Goal: Information Seeking & Learning: Compare options

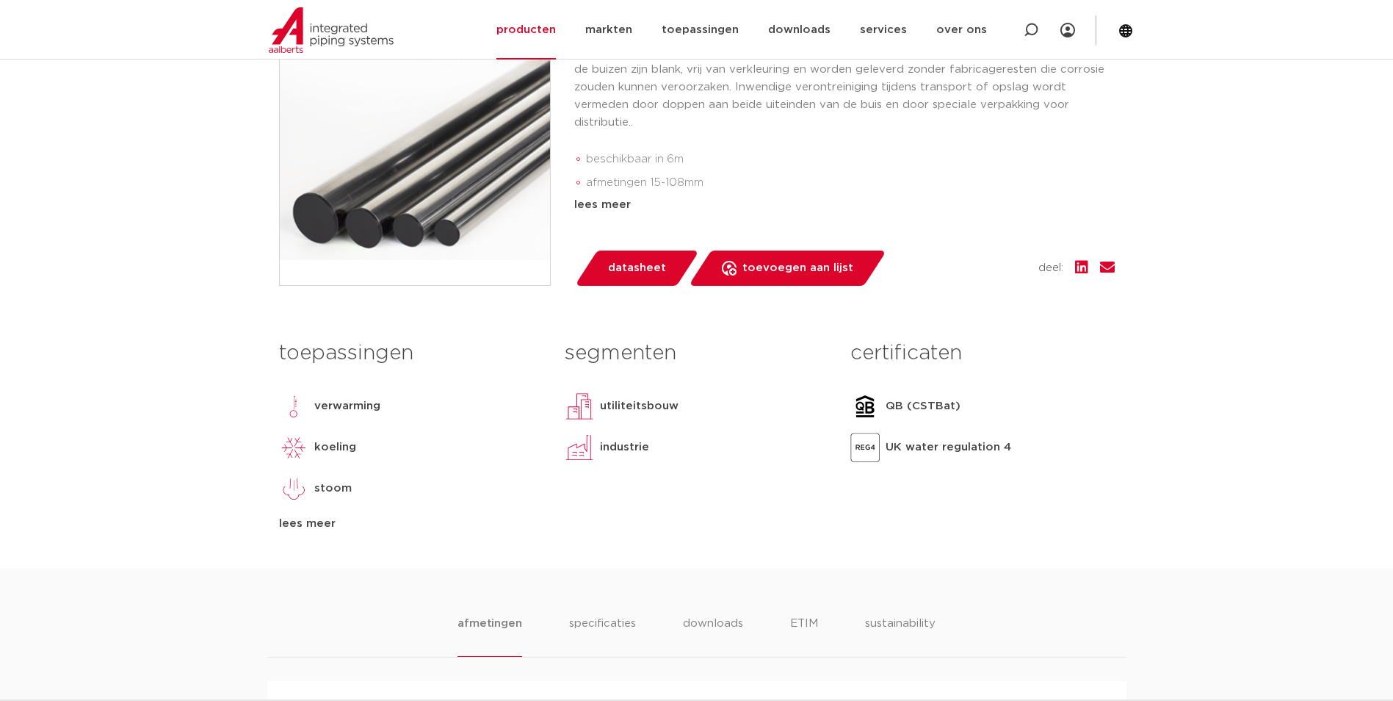
scroll to position [147, 0]
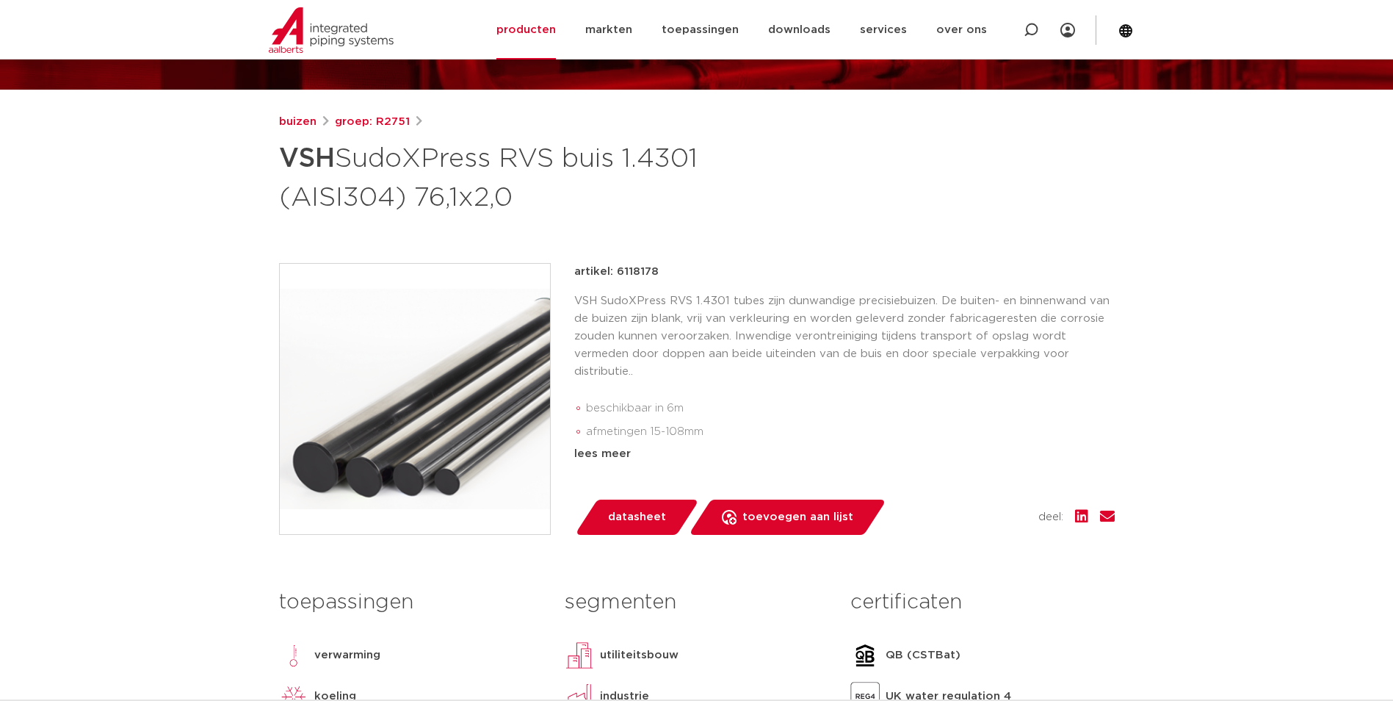
click at [1125, 256] on div "buizen groep: R2751 VSH SudoXPress RVS buis 1.4301 (AISI304) 76,1x2,0" at bounding box center [696, 465] width 859 height 704
click at [1028, 404] on li "beschikbaar in 6m" at bounding box center [850, 409] width 529 height 24
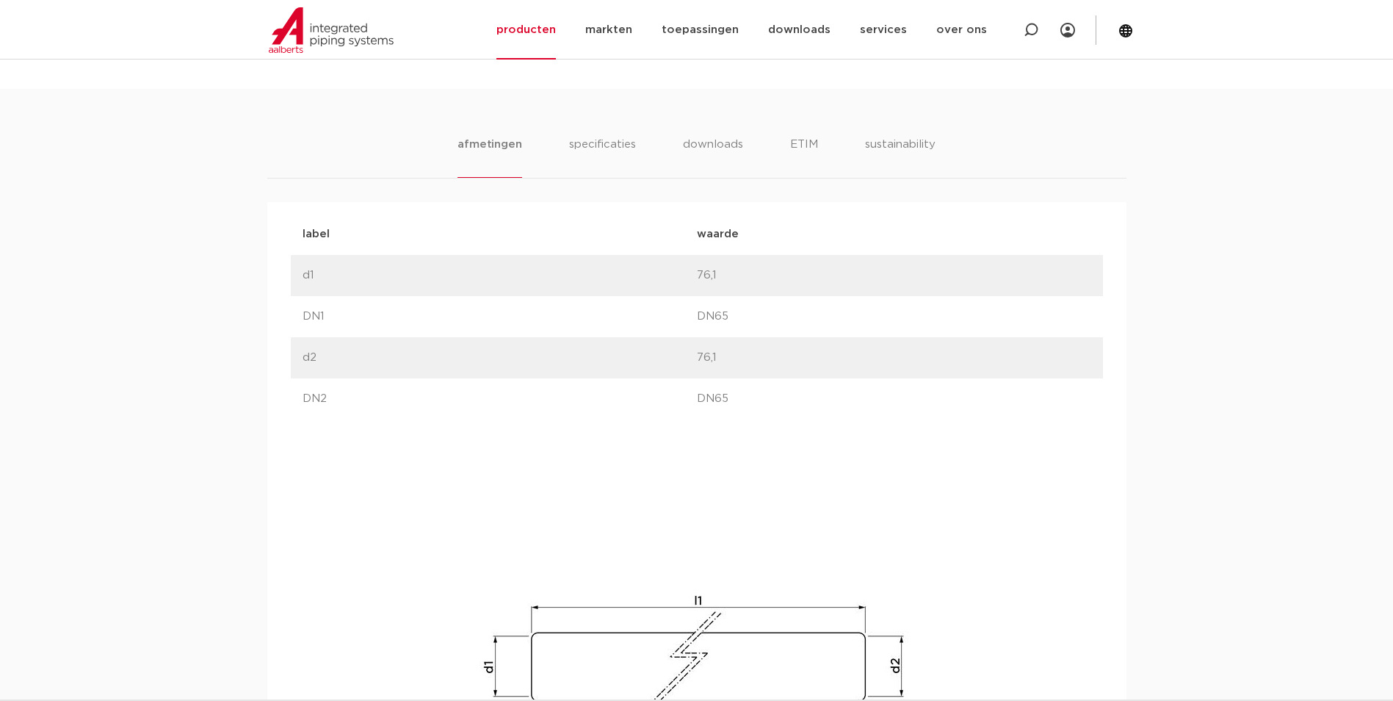
scroll to position [881, 0]
click at [616, 128] on div "afmetingen specificaties downloads ETIM sustainability afmetingen specificaties…" at bounding box center [696, 511] width 1393 height 859
click at [614, 143] on li "specificaties" at bounding box center [602, 150] width 71 height 42
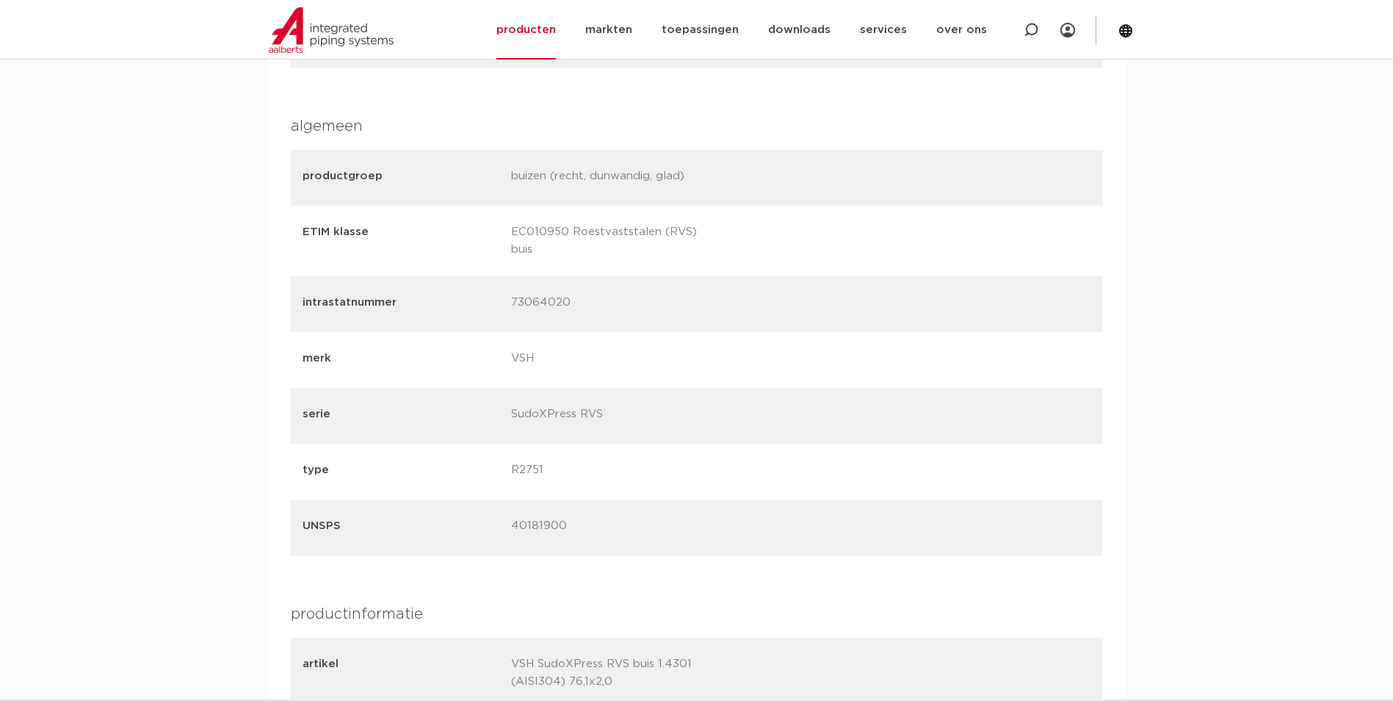
scroll to position [1469, 0]
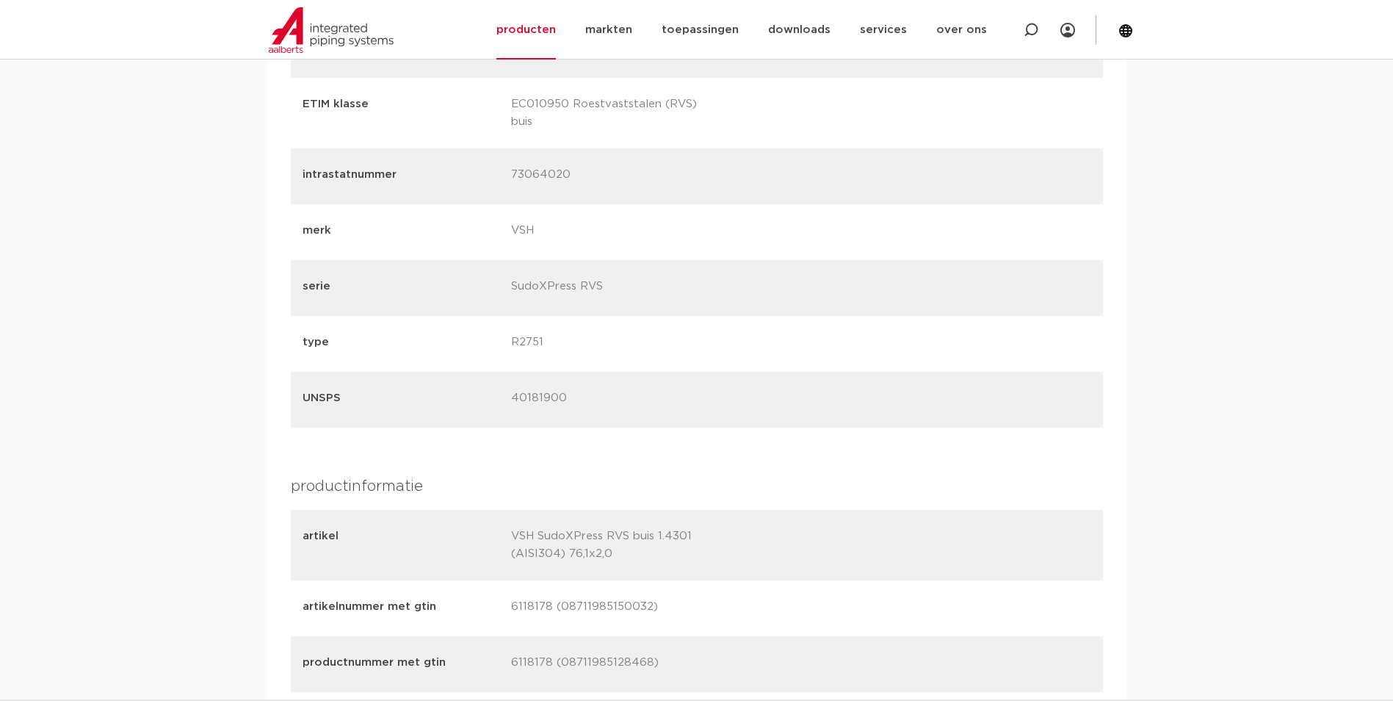
click at [972, 447] on div "karakteristieken kleur zilver materialen roestvaststaal (RVS 304 (1.4301)) afwe…" at bounding box center [697, 493] width 812 height 1737
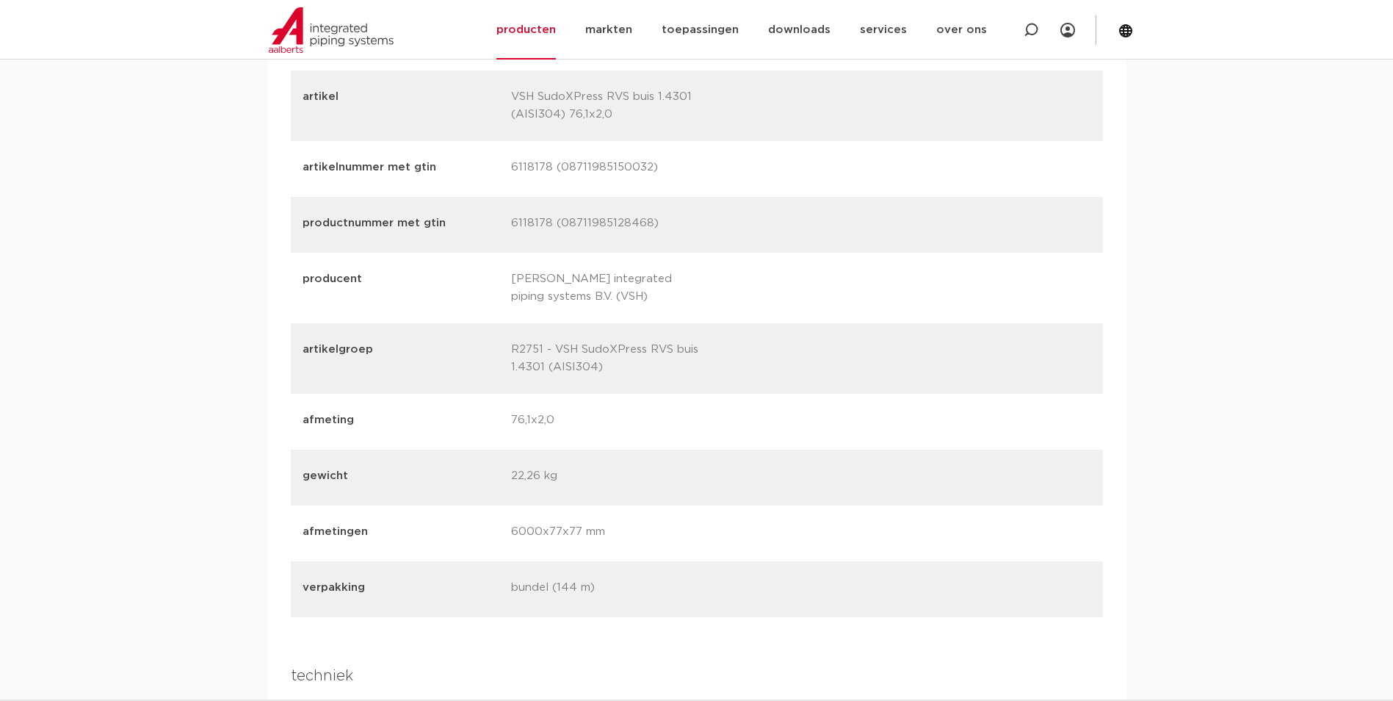
scroll to position [1910, 0]
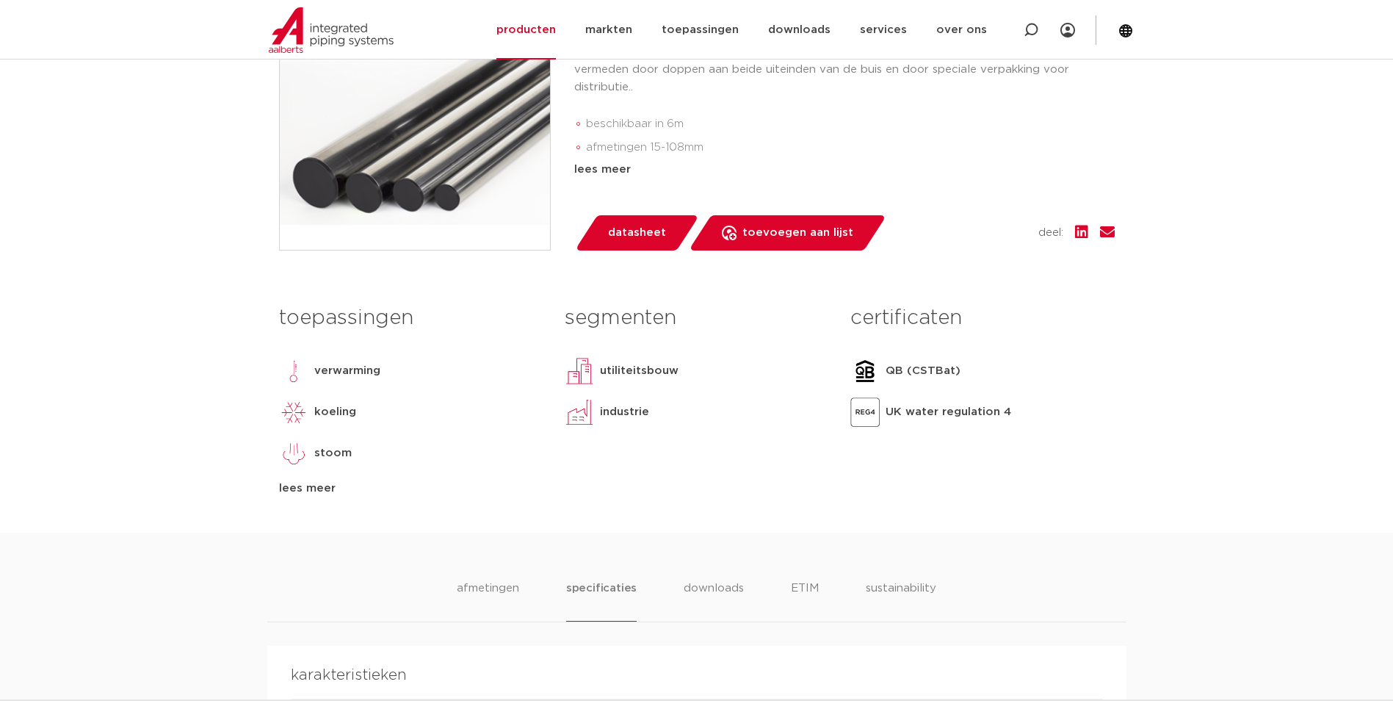
scroll to position [294, 0]
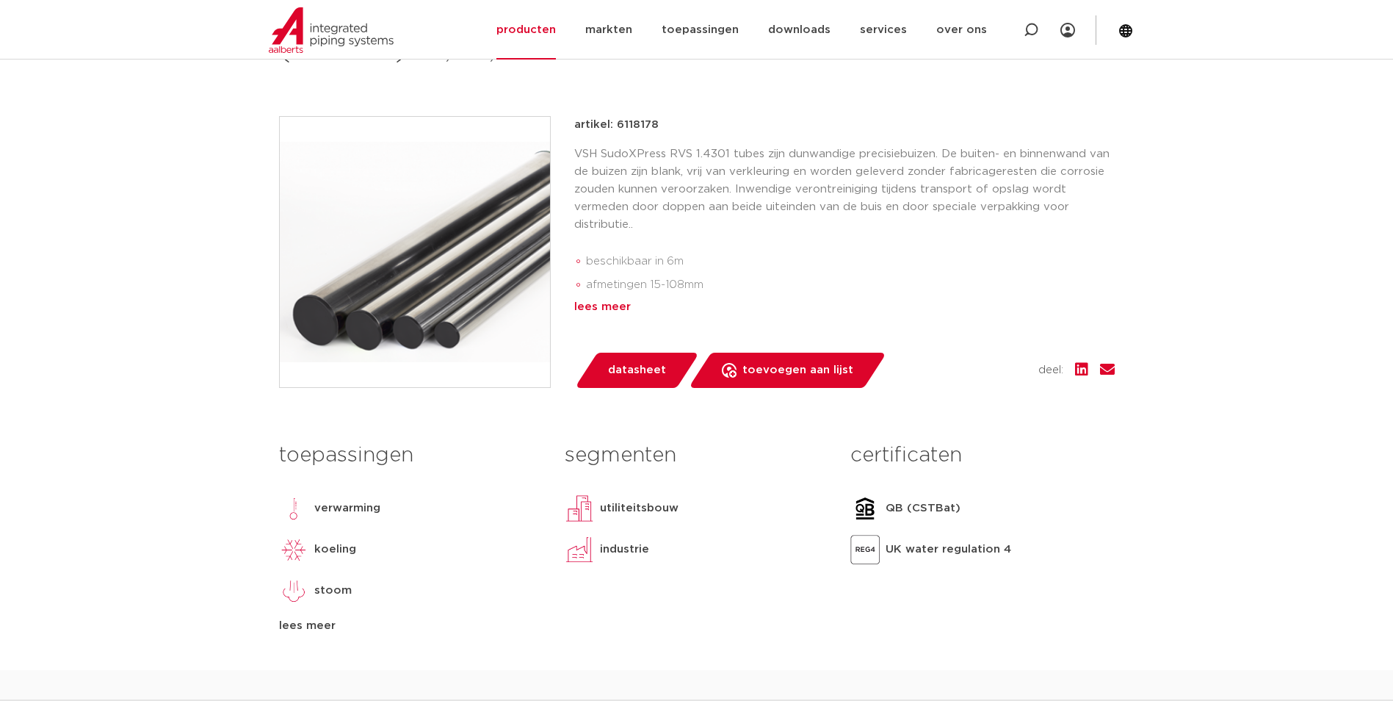
click at [592, 303] on div "lees meer" at bounding box center [844, 307] width 541 height 18
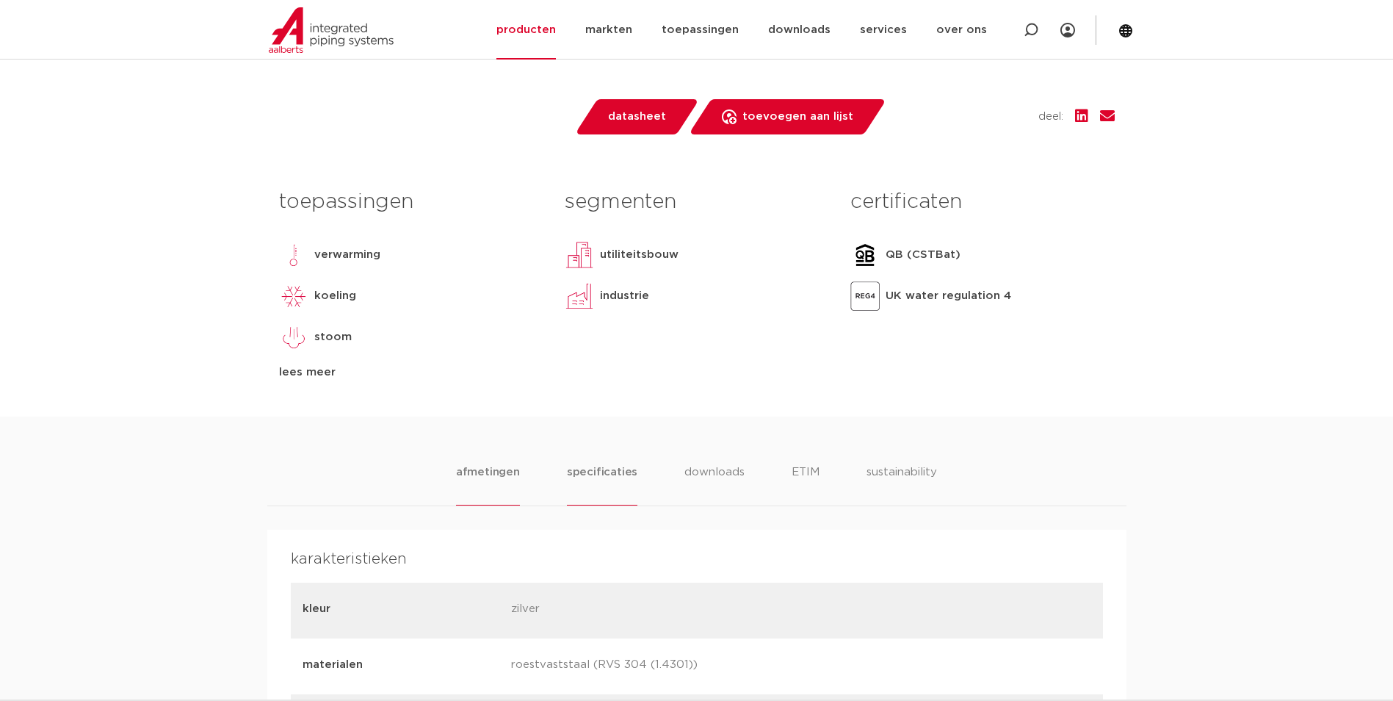
click at [499, 474] on li "afmetingen" at bounding box center [488, 485] width 64 height 42
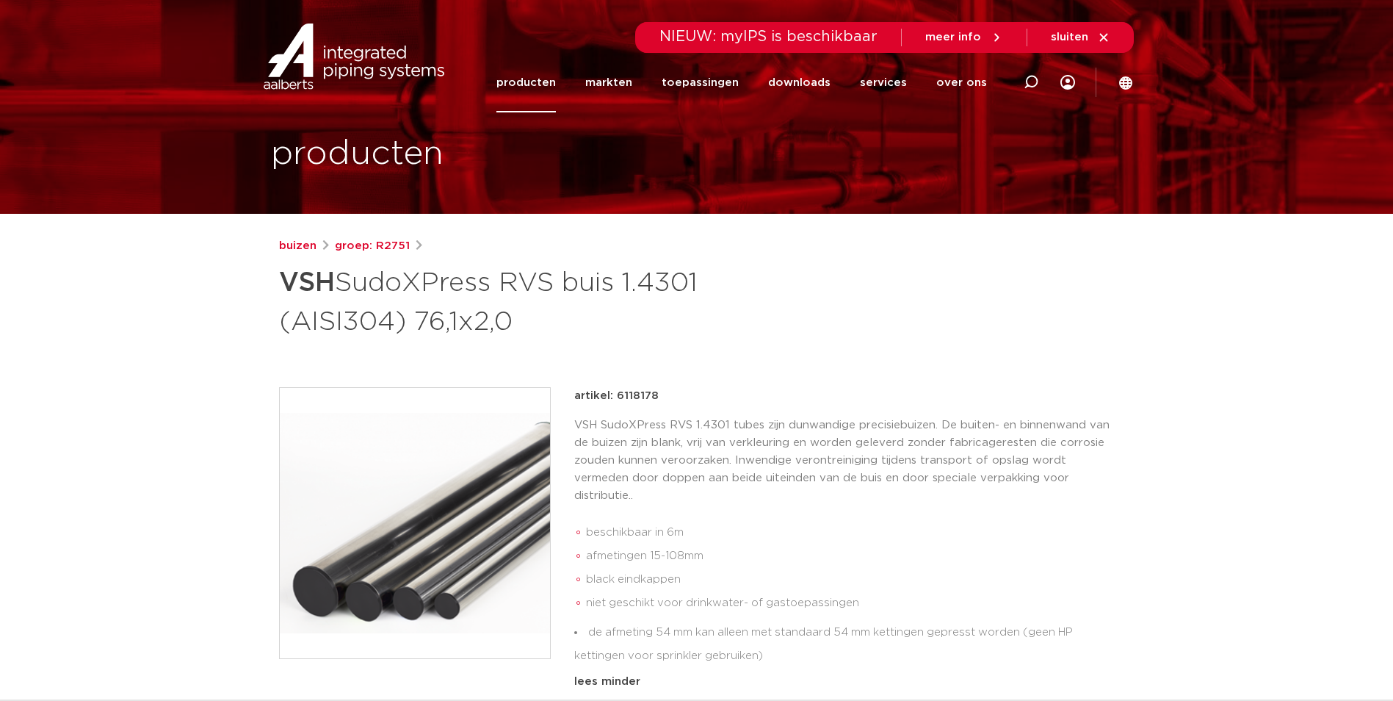
scroll to position [0, 0]
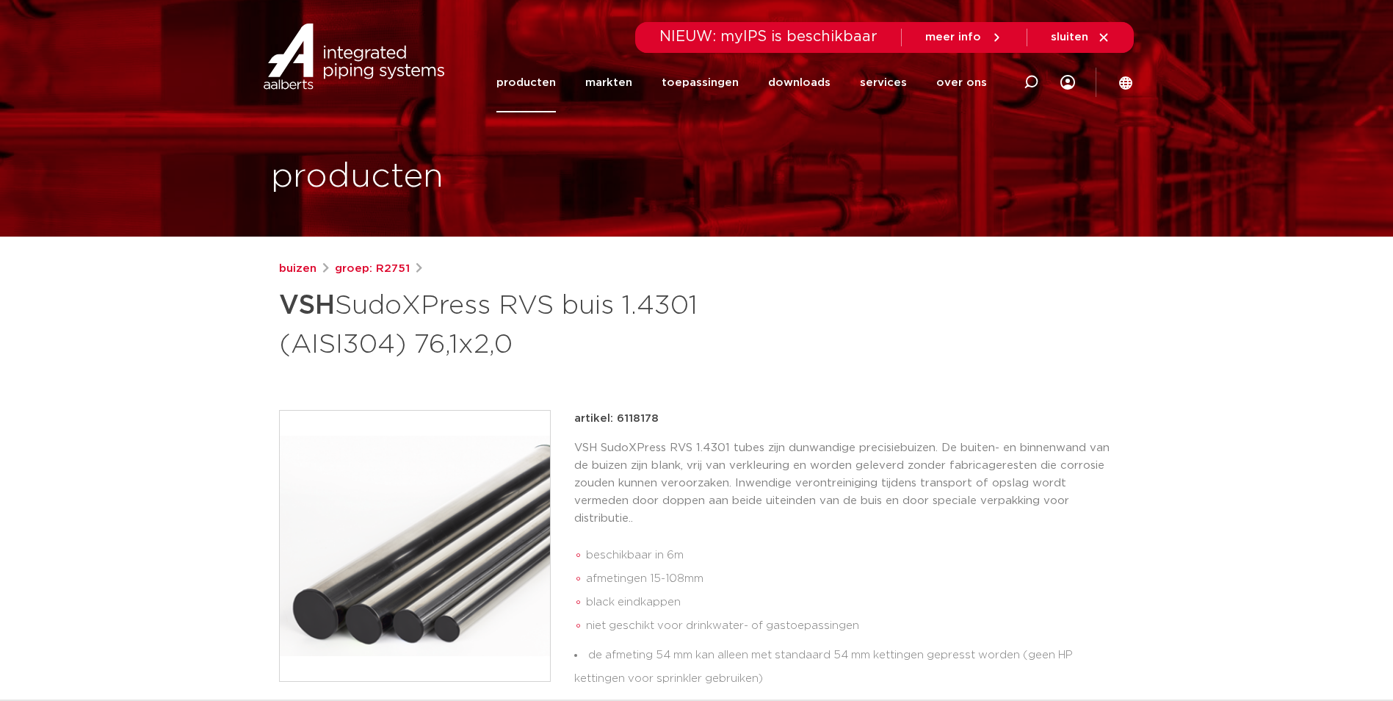
drag, startPoint x: 821, startPoint y: 569, endPoint x: 811, endPoint y: 575, distance: 11.6
click at [812, 574] on li "afmetingen 15-108mm" at bounding box center [850, 579] width 529 height 24
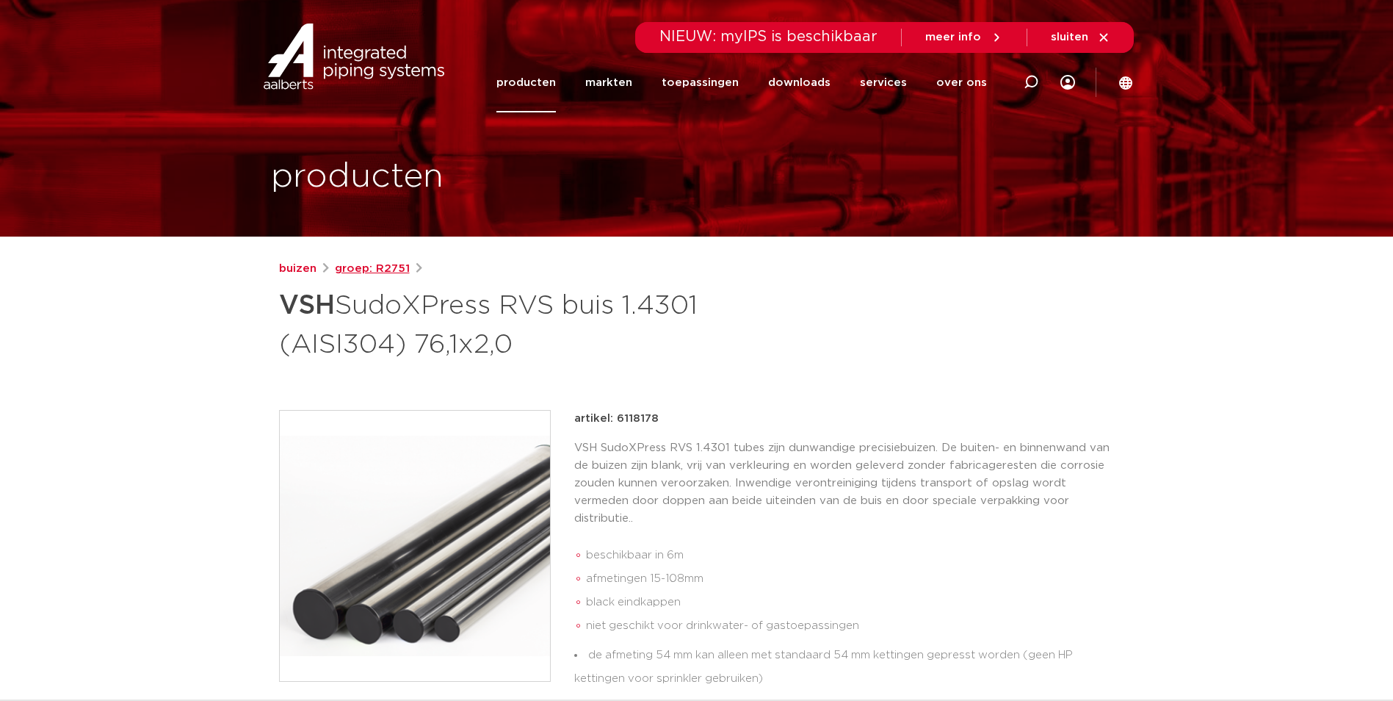
click at [366, 276] on link "groep: R2751" at bounding box center [372, 269] width 75 height 18
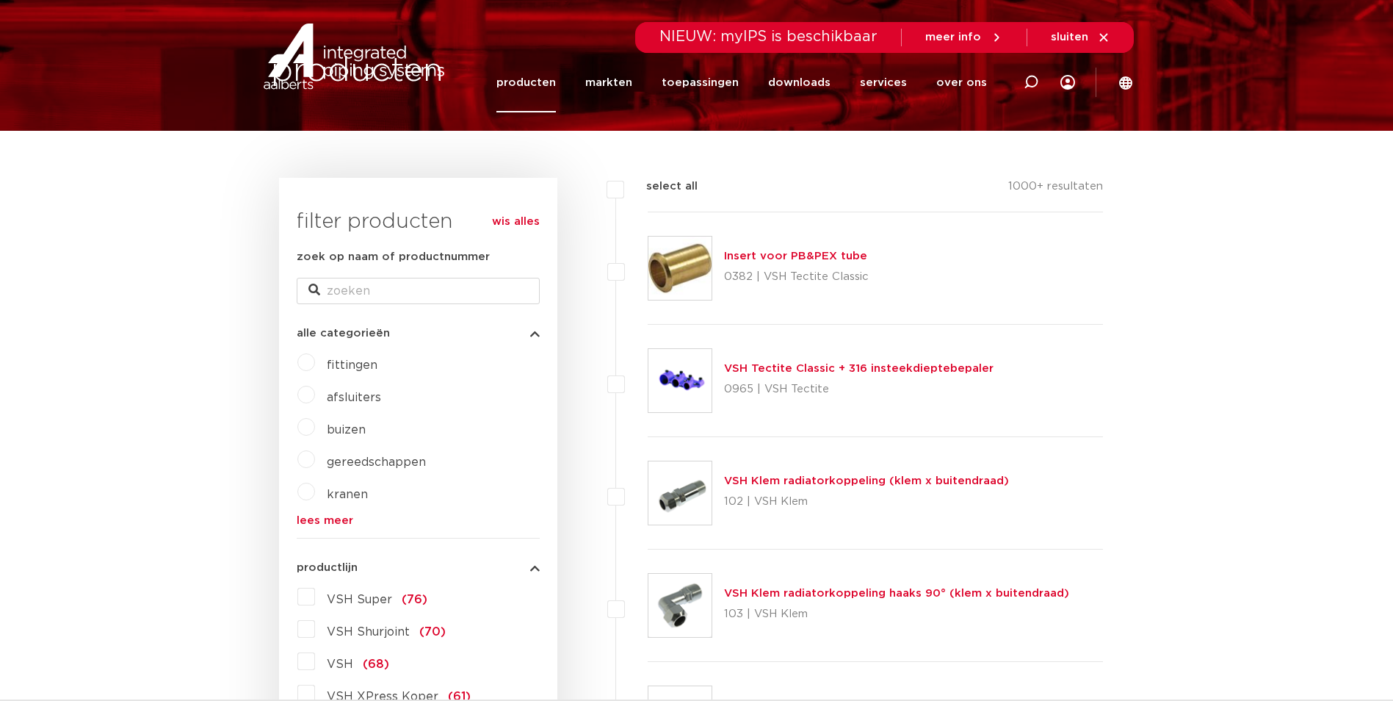
scroll to position [294, 0]
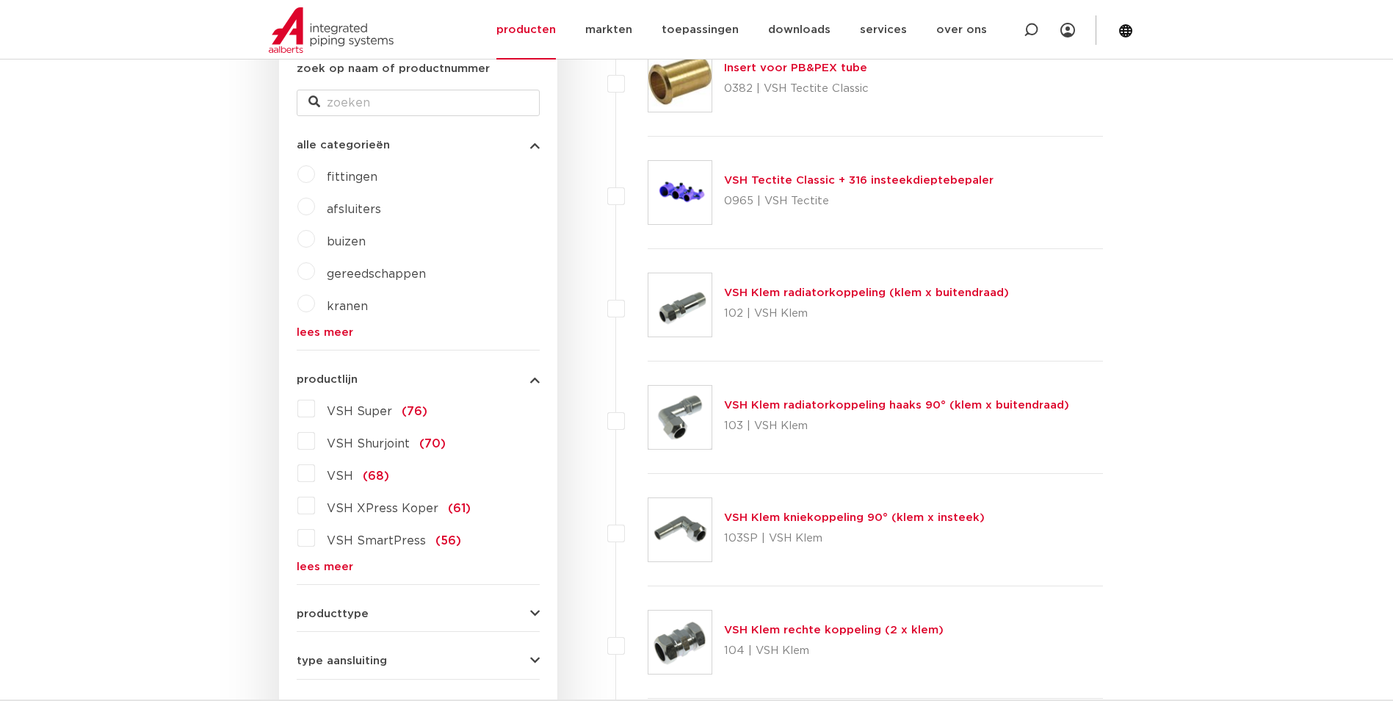
click at [336, 570] on link "lees meer" at bounding box center [418, 566] width 243 height 11
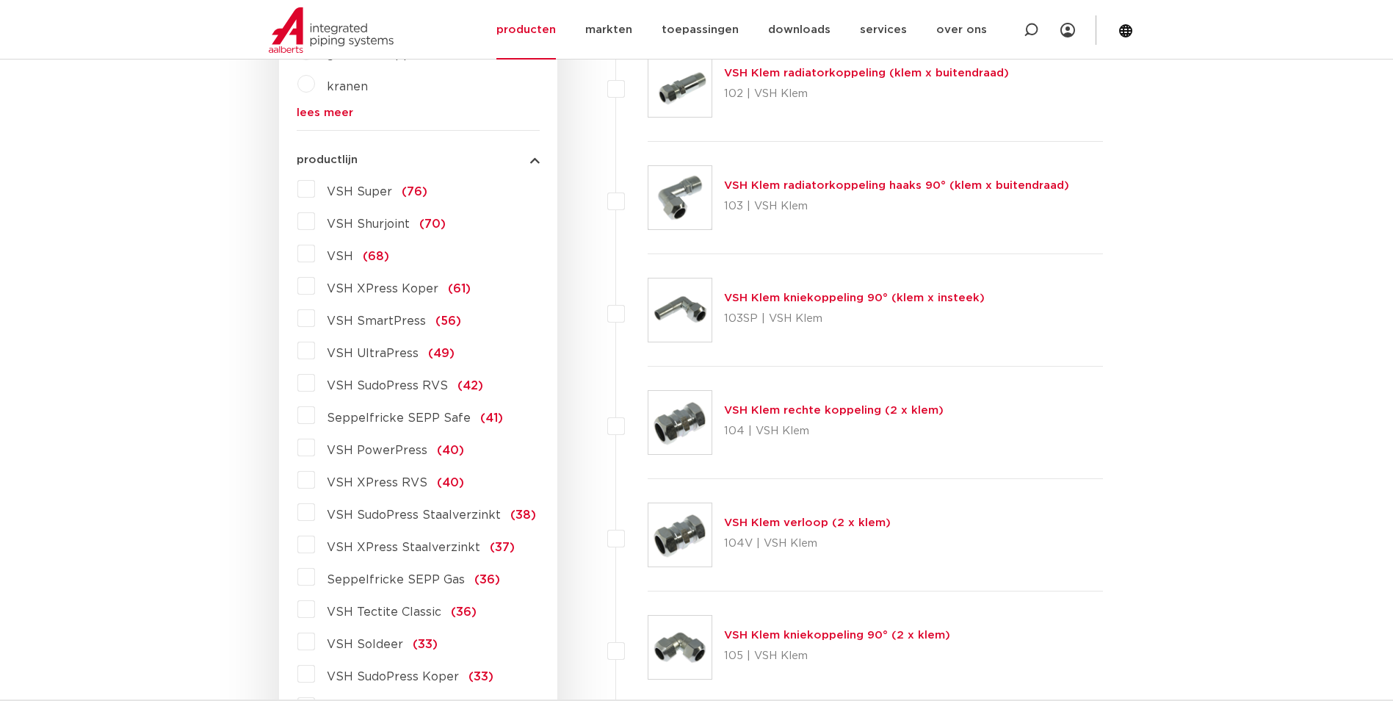
scroll to position [514, 0]
click at [397, 543] on span "VSH XPress Staalverzinkt" at bounding box center [404, 547] width 154 height 12
click at [0, 0] on input "VSH XPress Staalverzinkt (37)" at bounding box center [0, 0] width 0 height 0
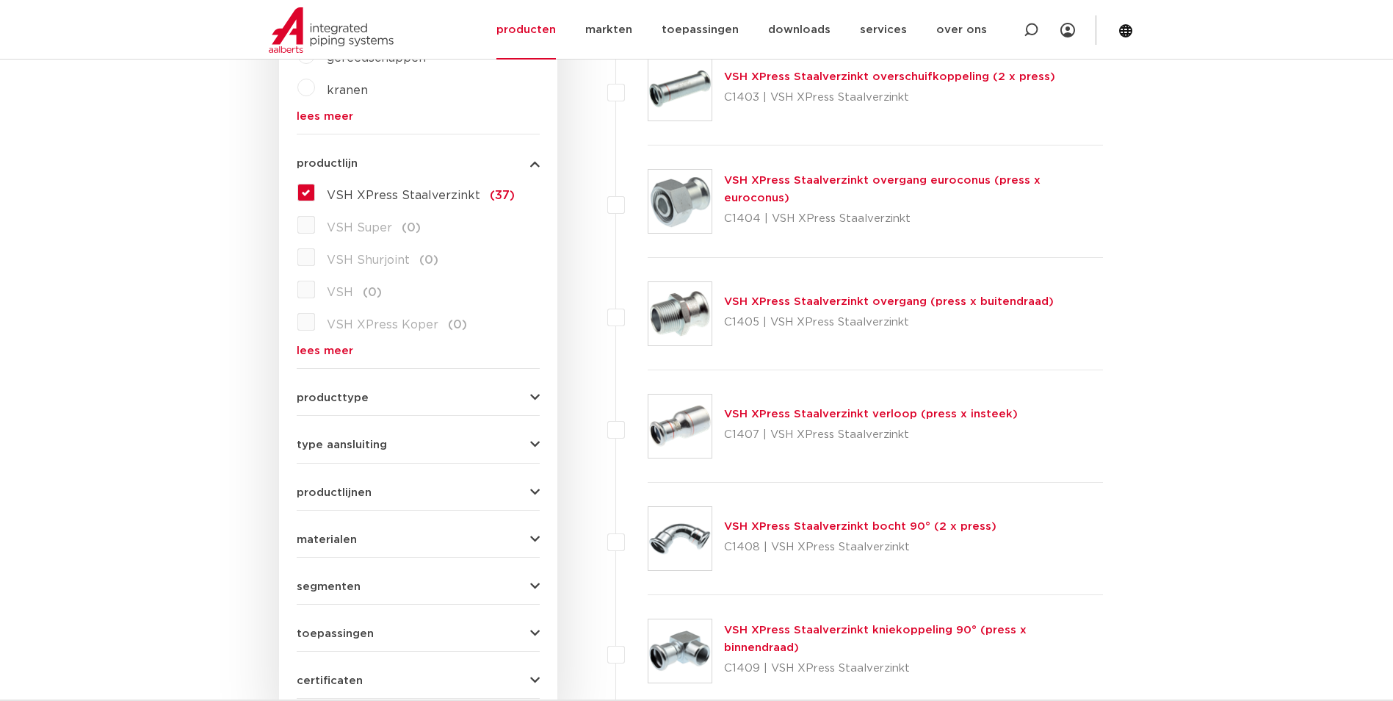
scroll to position [147, 0]
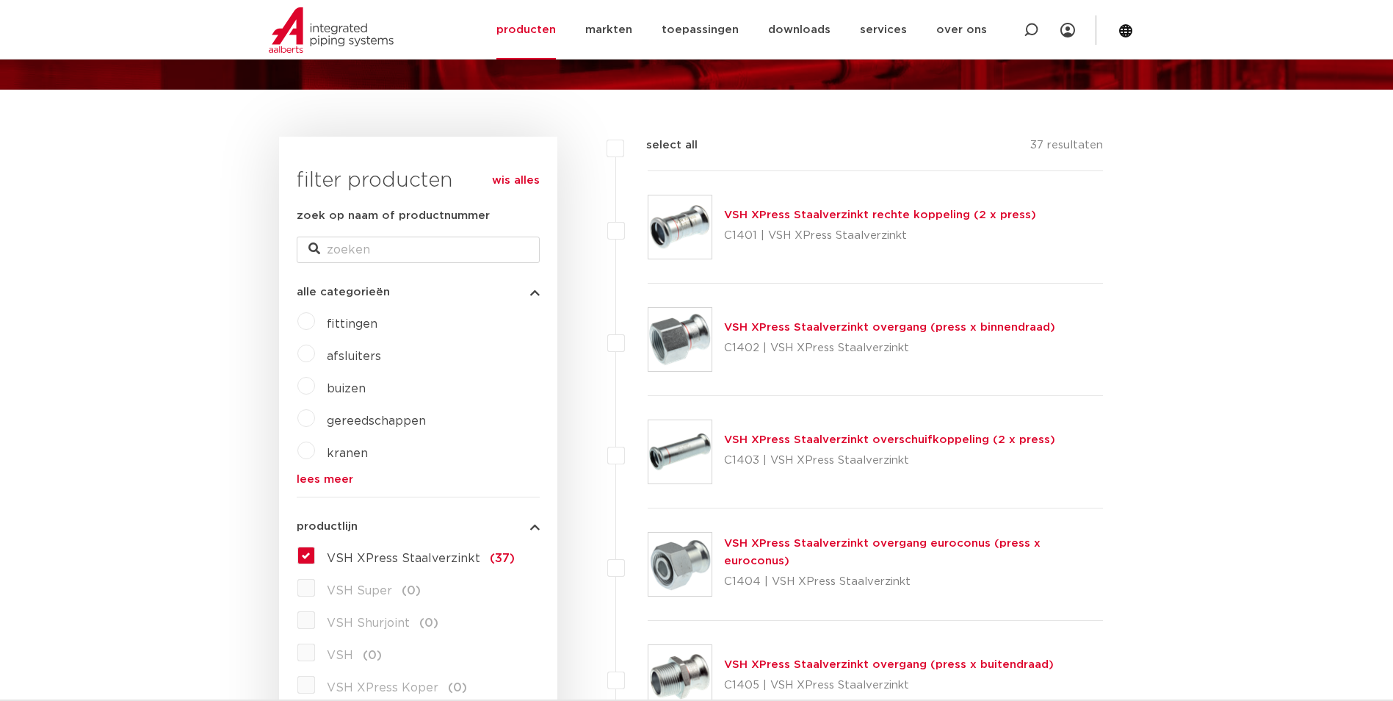
click at [812, 215] on link "VSH XPress Staalverzinkt rechte koppeling (2 x press)" at bounding box center [880, 214] width 312 height 11
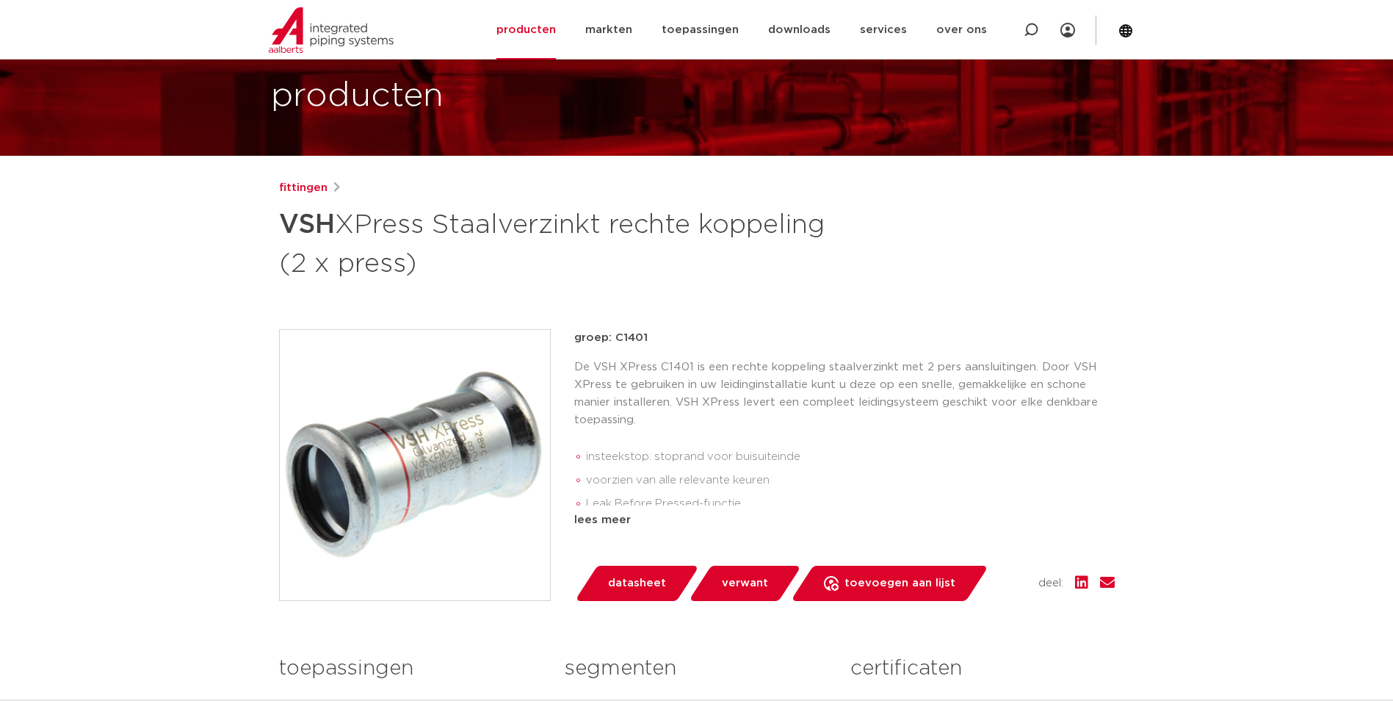
scroll to position [73, 0]
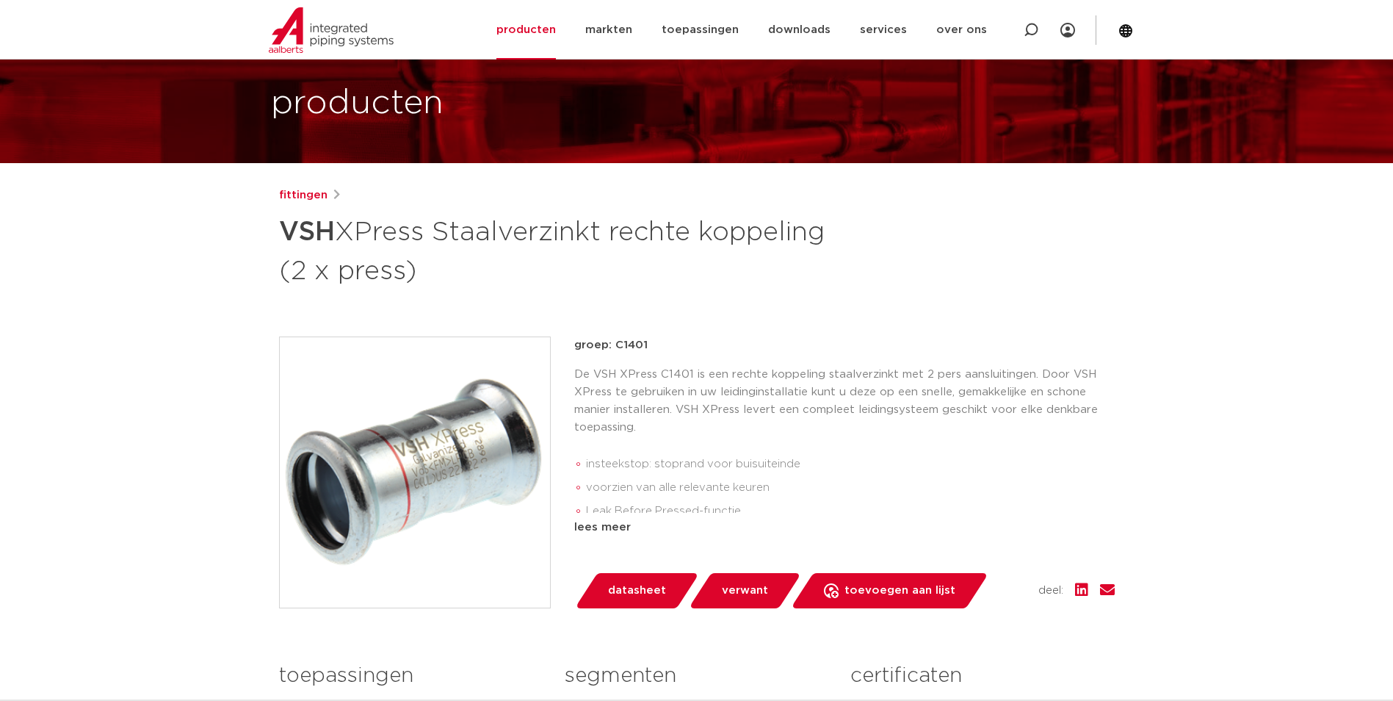
drag, startPoint x: 283, startPoint y: 222, endPoint x: 561, endPoint y: 287, distance: 286.0
click at [561, 287] on h1 "VSH XPress Staalverzinkt rechte koppeling (2 x press)" at bounding box center [555, 249] width 552 height 79
copy h1 "VSH XPress Staalverzinkt rechte koppeling (2 x press)"
click at [387, 439] on img at bounding box center [415, 472] width 270 height 270
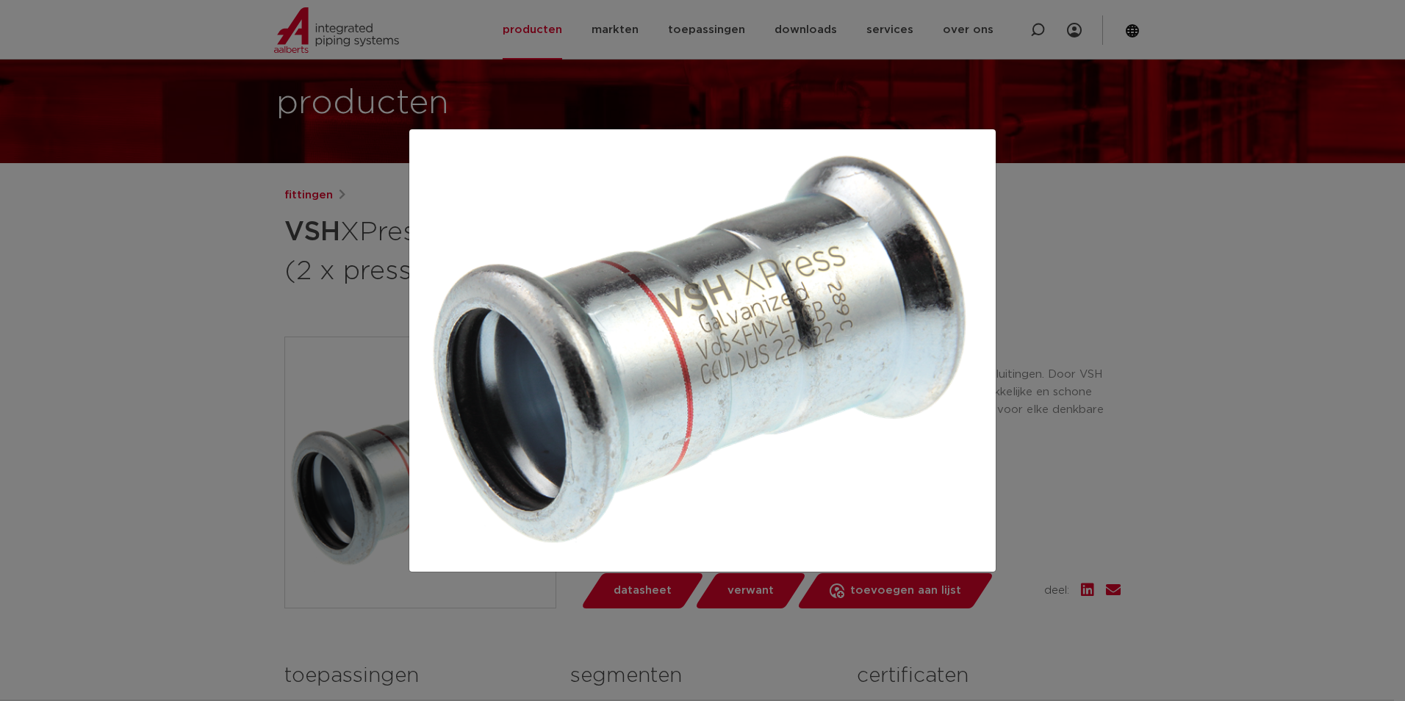
click at [1159, 416] on div at bounding box center [702, 350] width 1405 height 701
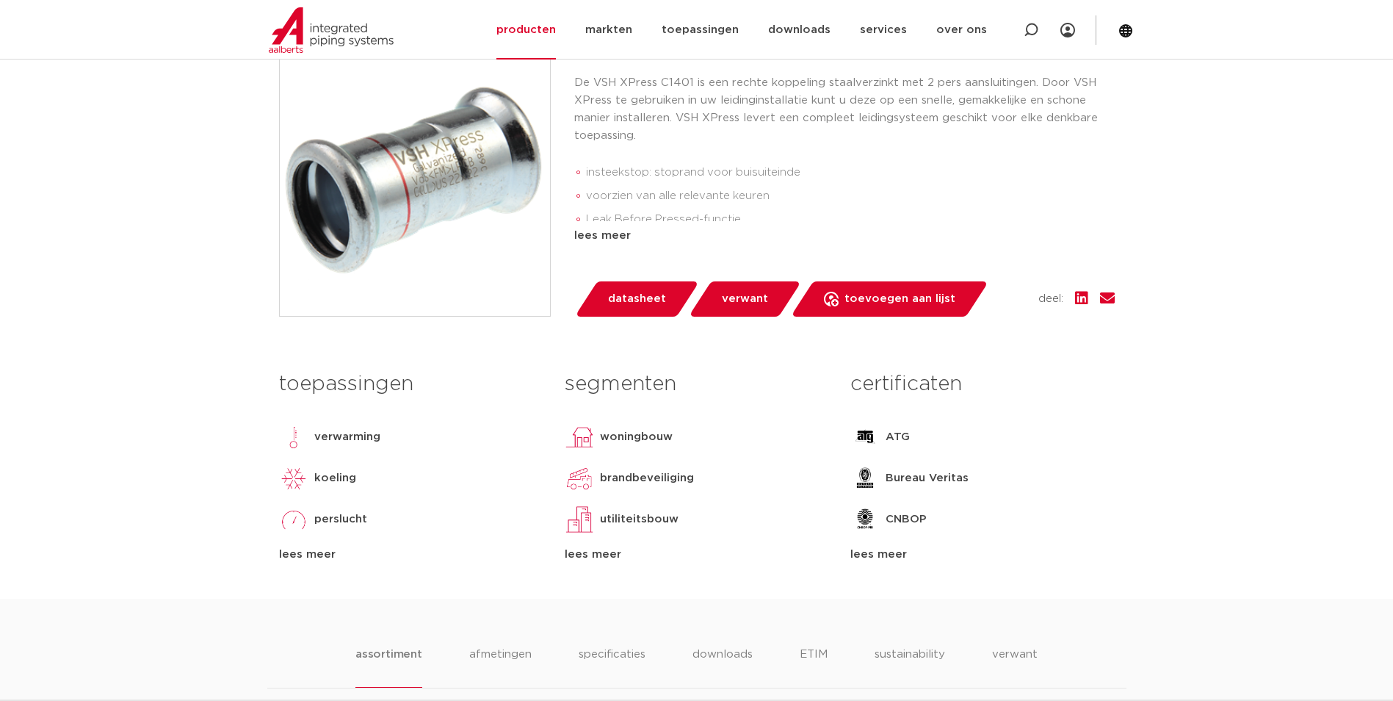
scroll to position [147, 0]
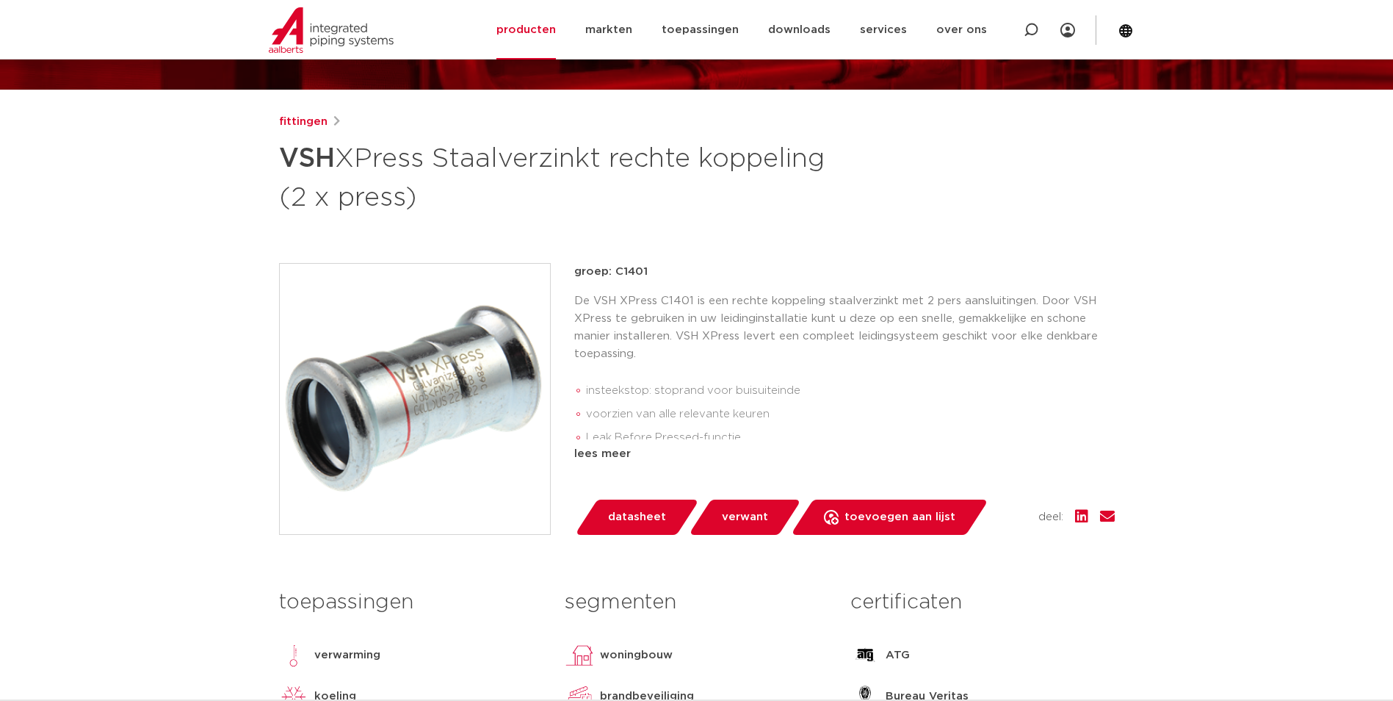
drag, startPoint x: 646, startPoint y: 269, endPoint x: 615, endPoint y: 278, distance: 32.8
click at [615, 278] on p "groep: C1401" at bounding box center [844, 272] width 541 height 18
copy p "C1401"
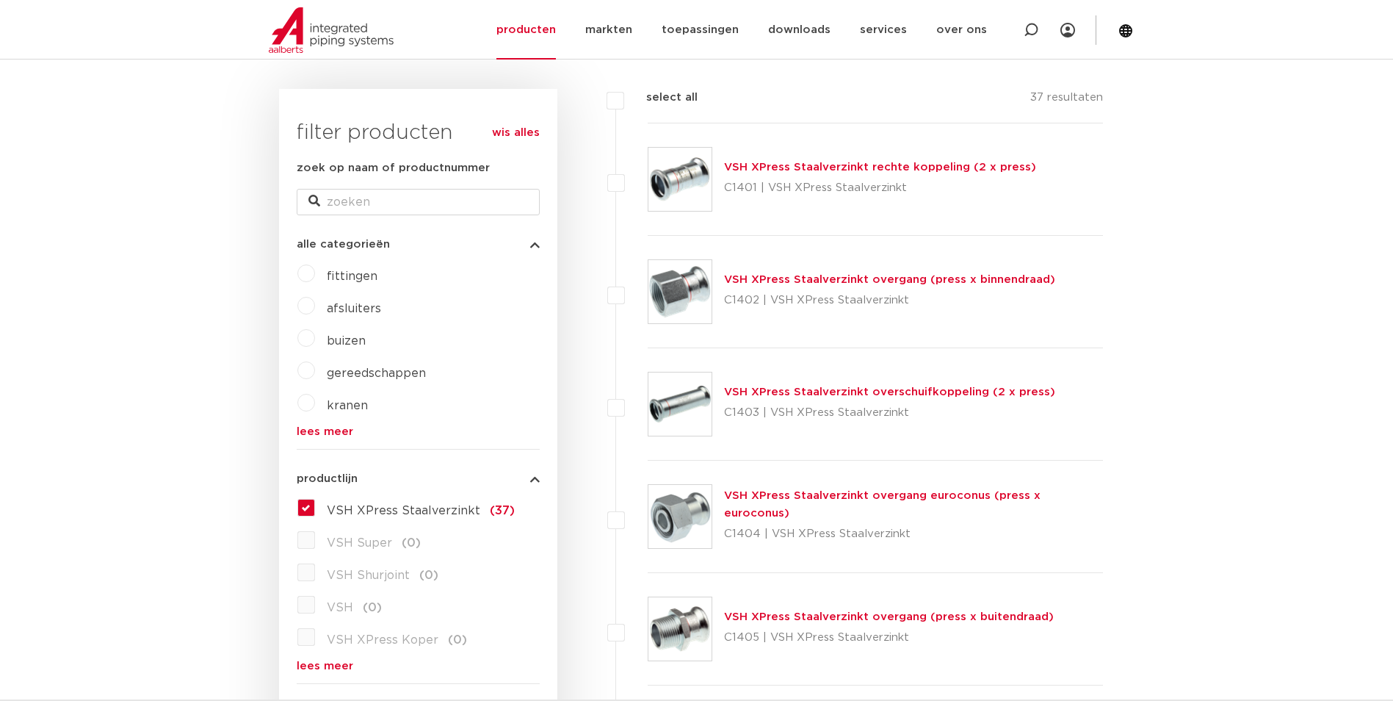
scroll to position [220, 0]
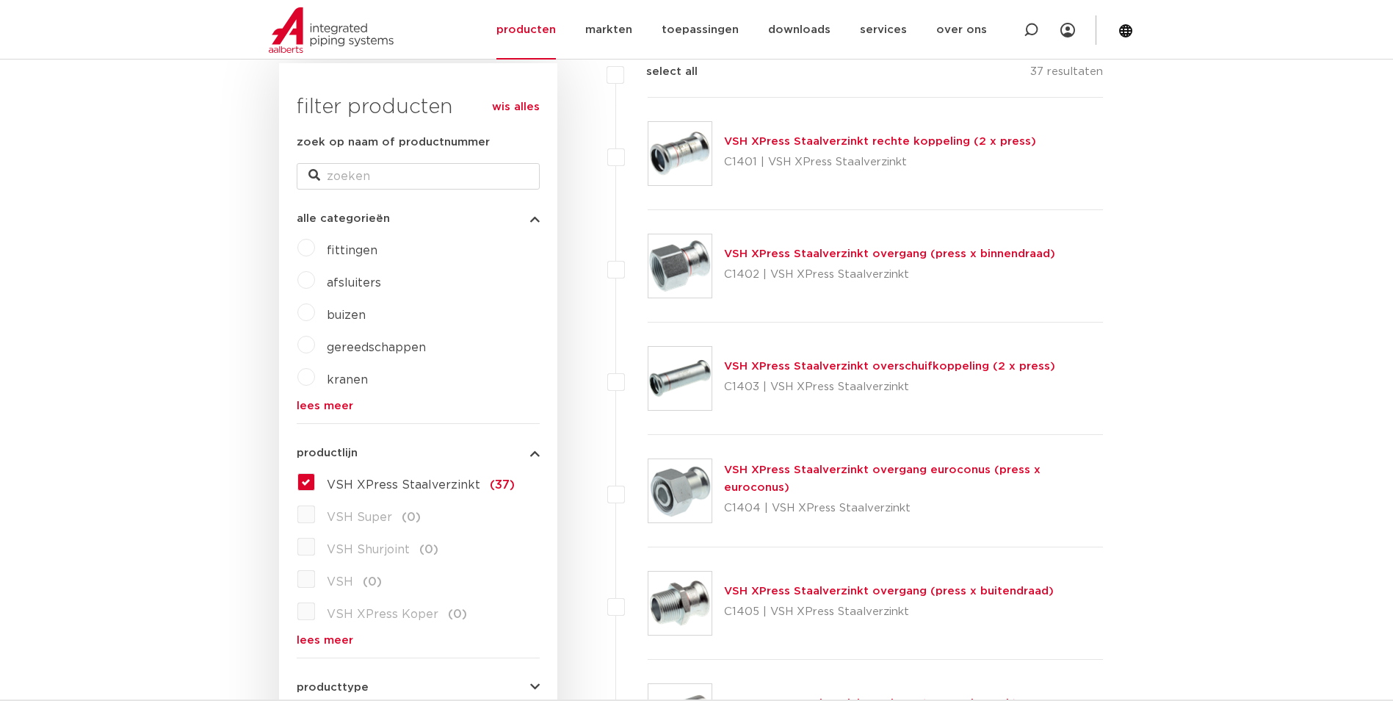
click at [840, 372] on link "VSH XPress Staalverzinkt overschuifkoppeling (2 x press)" at bounding box center [889, 366] width 331 height 11
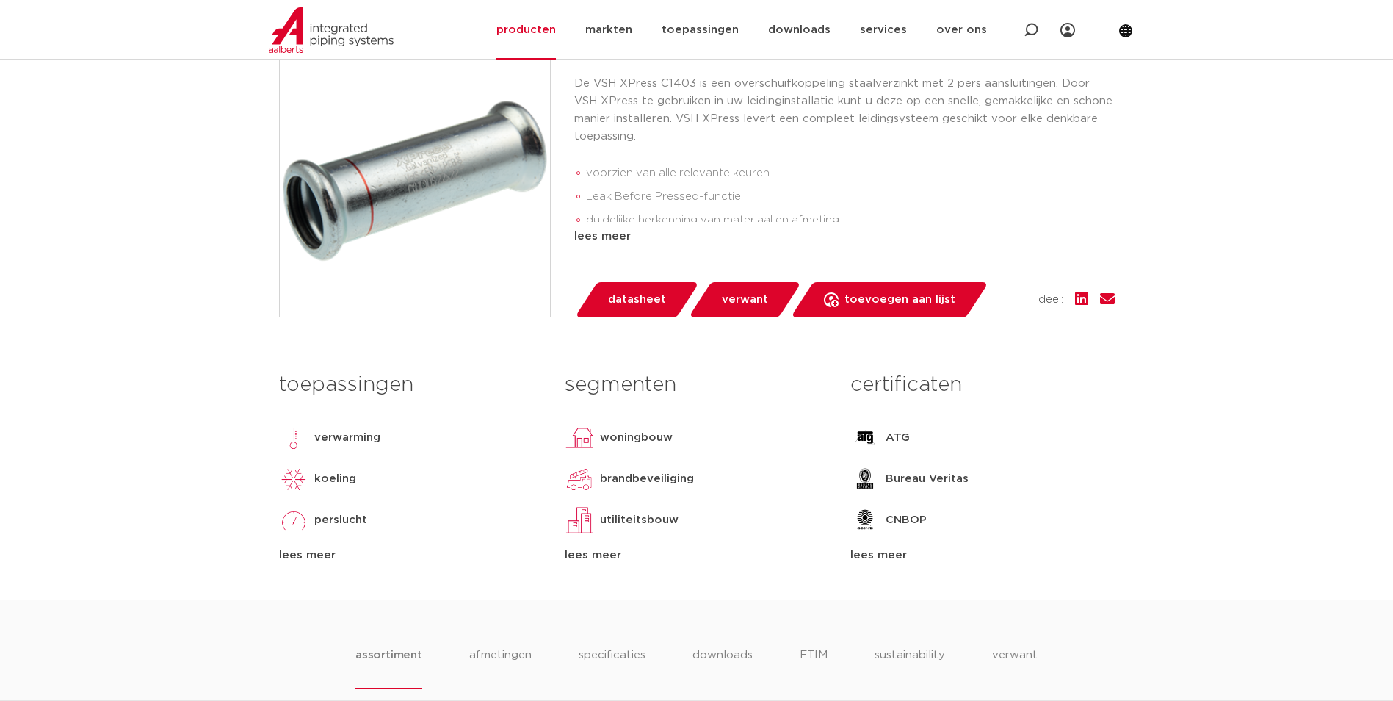
scroll to position [220, 0]
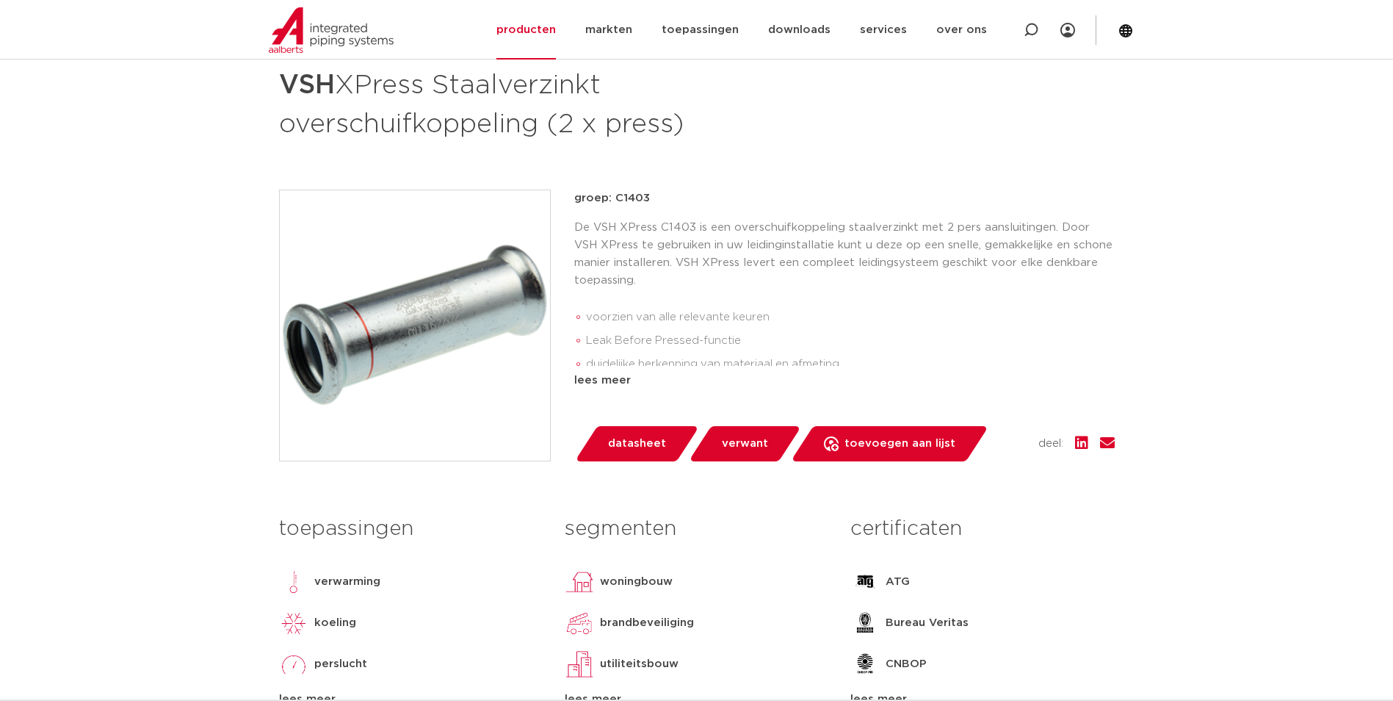
drag, startPoint x: 652, startPoint y: 202, endPoint x: 614, endPoint y: 208, distance: 38.6
click at [614, 208] on div "groep: C1403 De VSH XPress C1403 is een overschuifkoppeling staalverzinkt met 2…" at bounding box center [844, 290] width 541 height 200
drag, startPoint x: 617, startPoint y: 192, endPoint x: 646, endPoint y: 196, distance: 28.9
click at [646, 196] on p "groep: C1403" at bounding box center [844, 199] width 541 height 18
copy p "C1403"
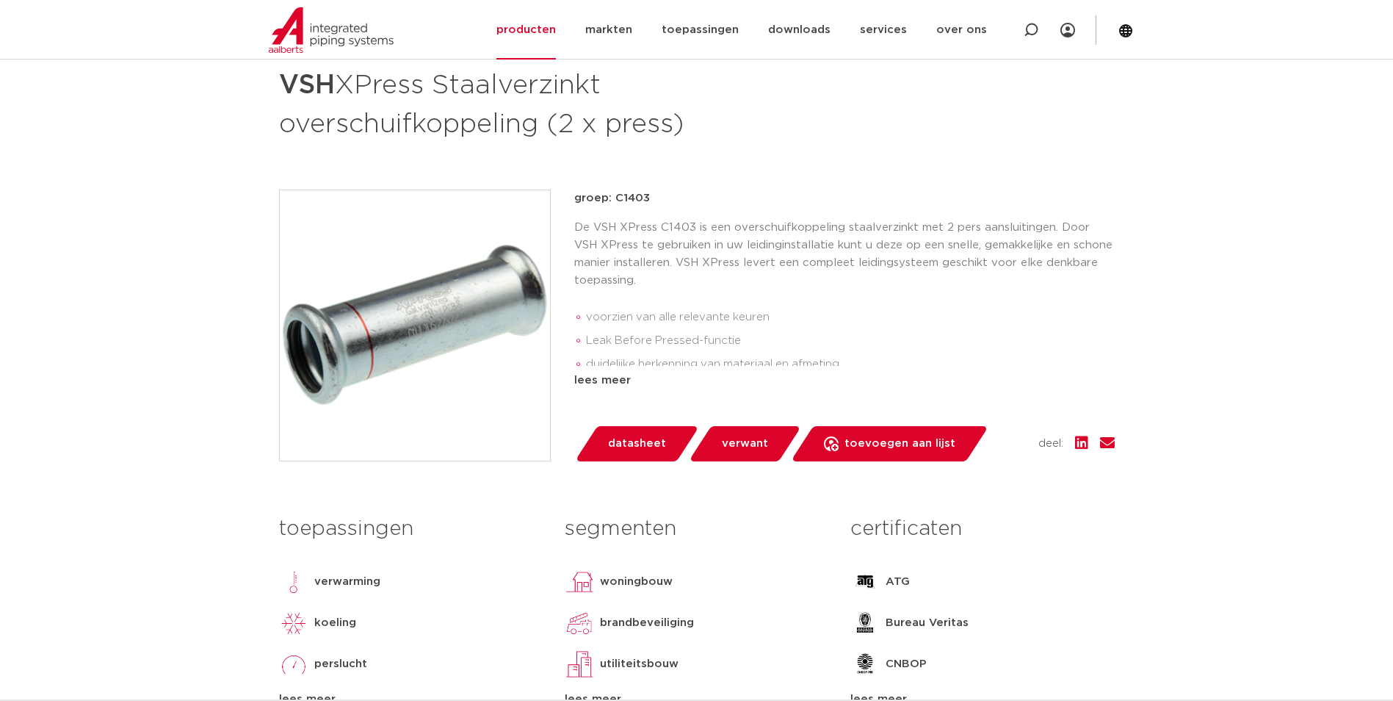
drag, startPoint x: 475, startPoint y: 131, endPoint x: 527, endPoint y: 131, distance: 51.4
click at [475, 131] on h1 "VSH XPress Staalverzinkt overschuifkoppeling (2 x press)" at bounding box center [555, 102] width 552 height 79
drag, startPoint x: 691, startPoint y: 128, endPoint x: 231, endPoint y: 68, distance: 463.7
copy h1 "VSH XPress Staalverzinkt overschuifkoppeling (2 x press)"
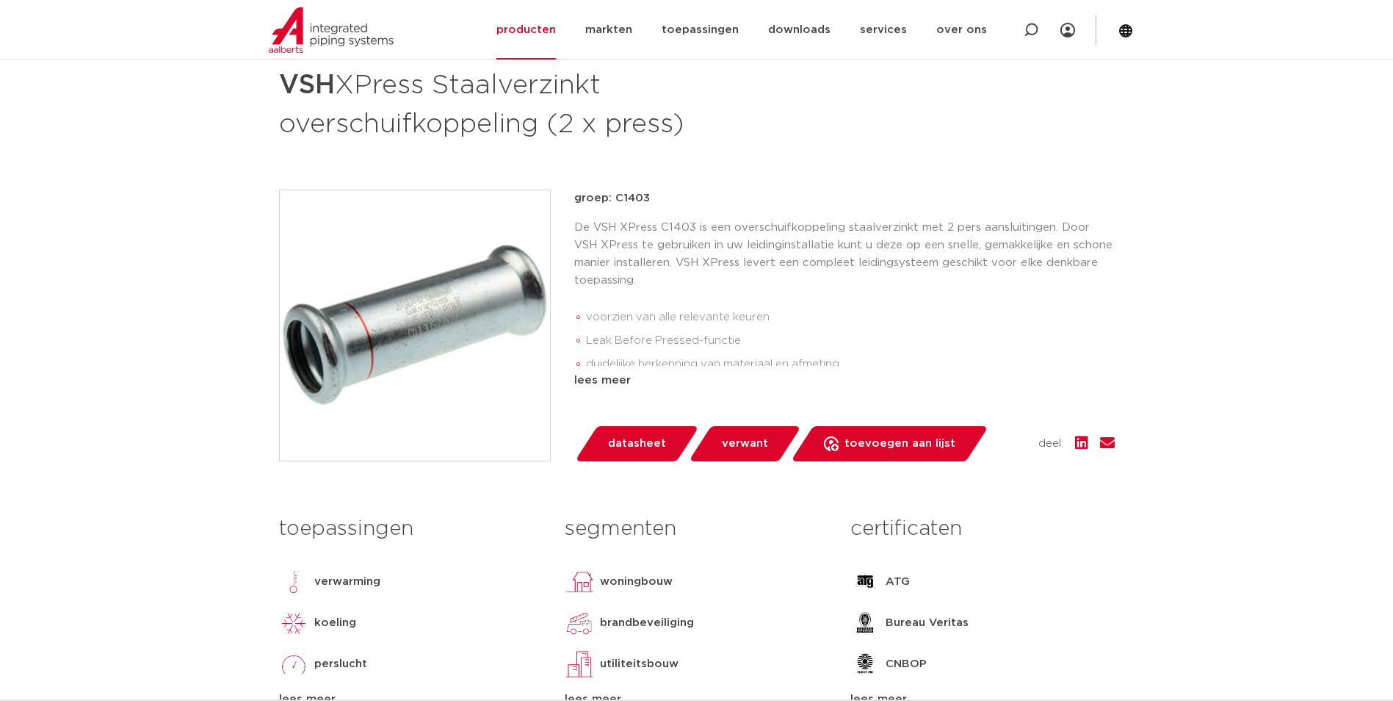
click at [1063, 317] on li "voorzien van alle relevante keuren" at bounding box center [850, 318] width 529 height 24
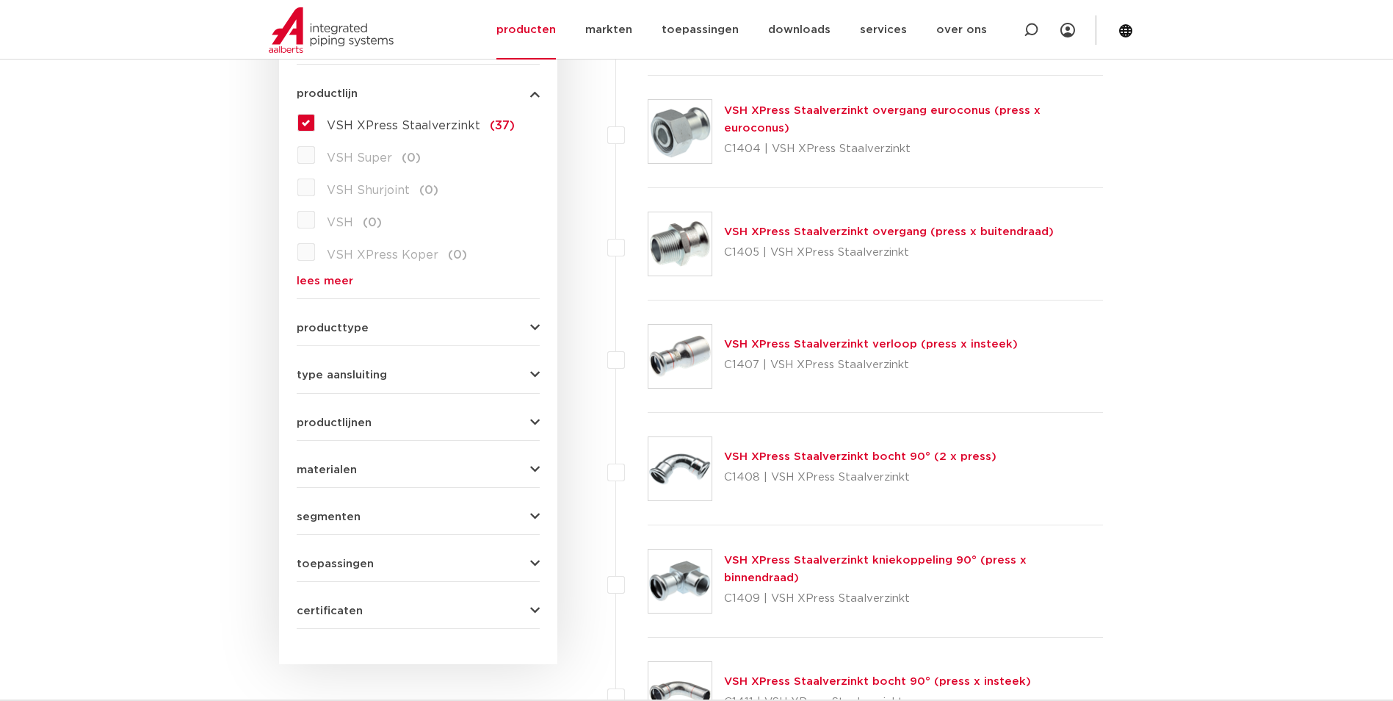
scroll to position [588, 0]
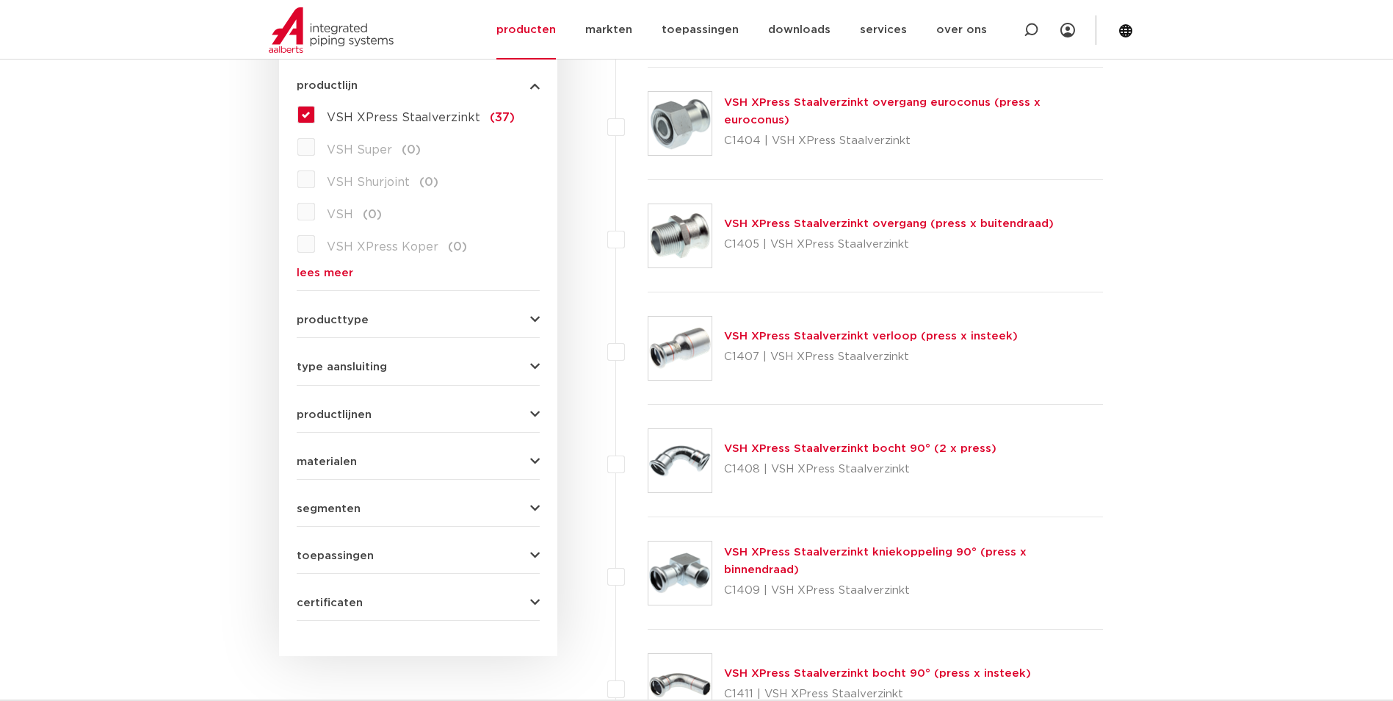
click at [802, 336] on link "VSH XPress Staalverzinkt verloop (press x insteek)" at bounding box center [871, 336] width 294 height 11
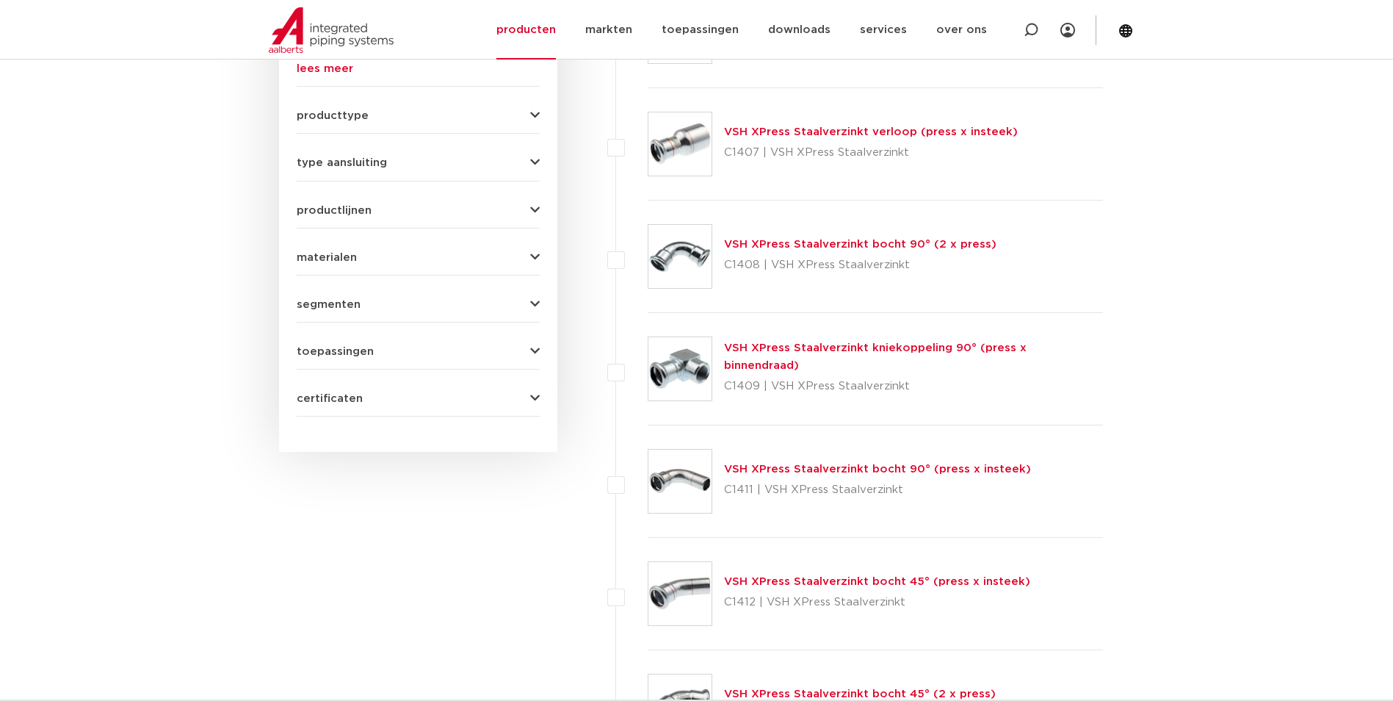
scroll to position [808, 0]
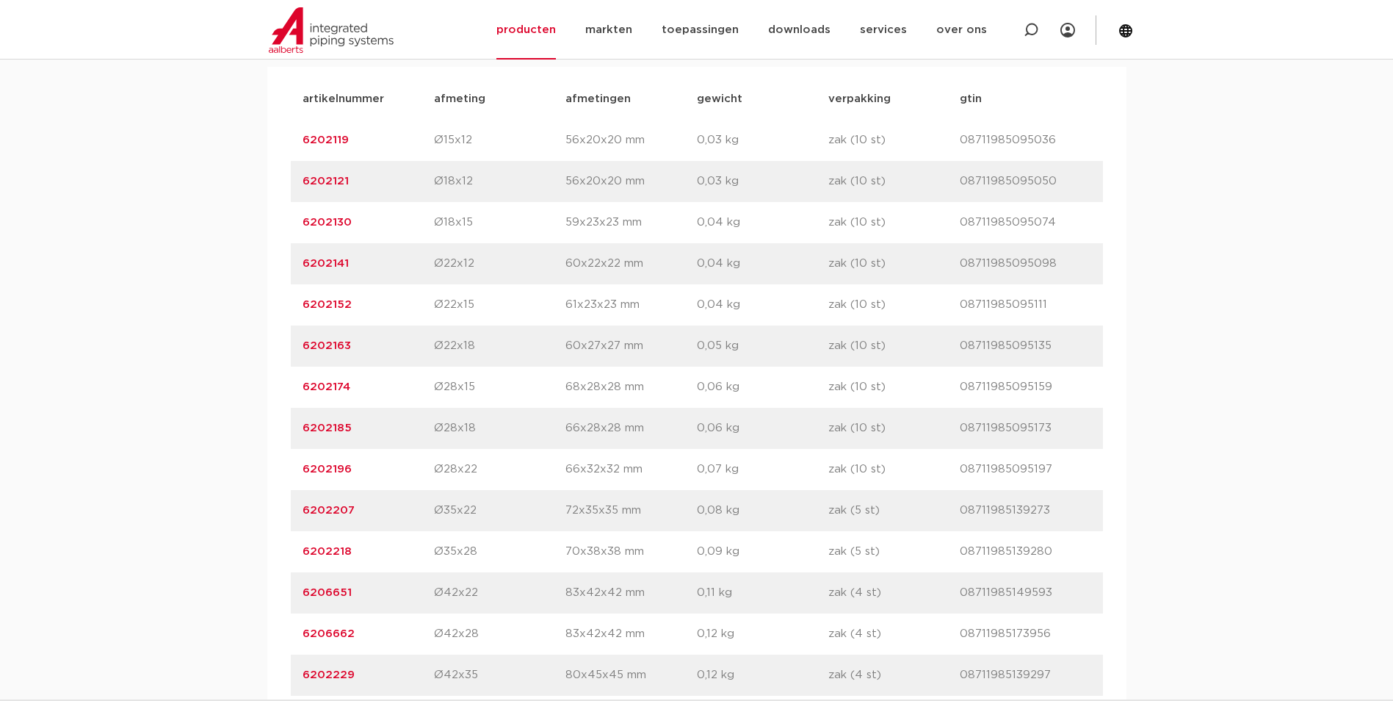
scroll to position [1028, 0]
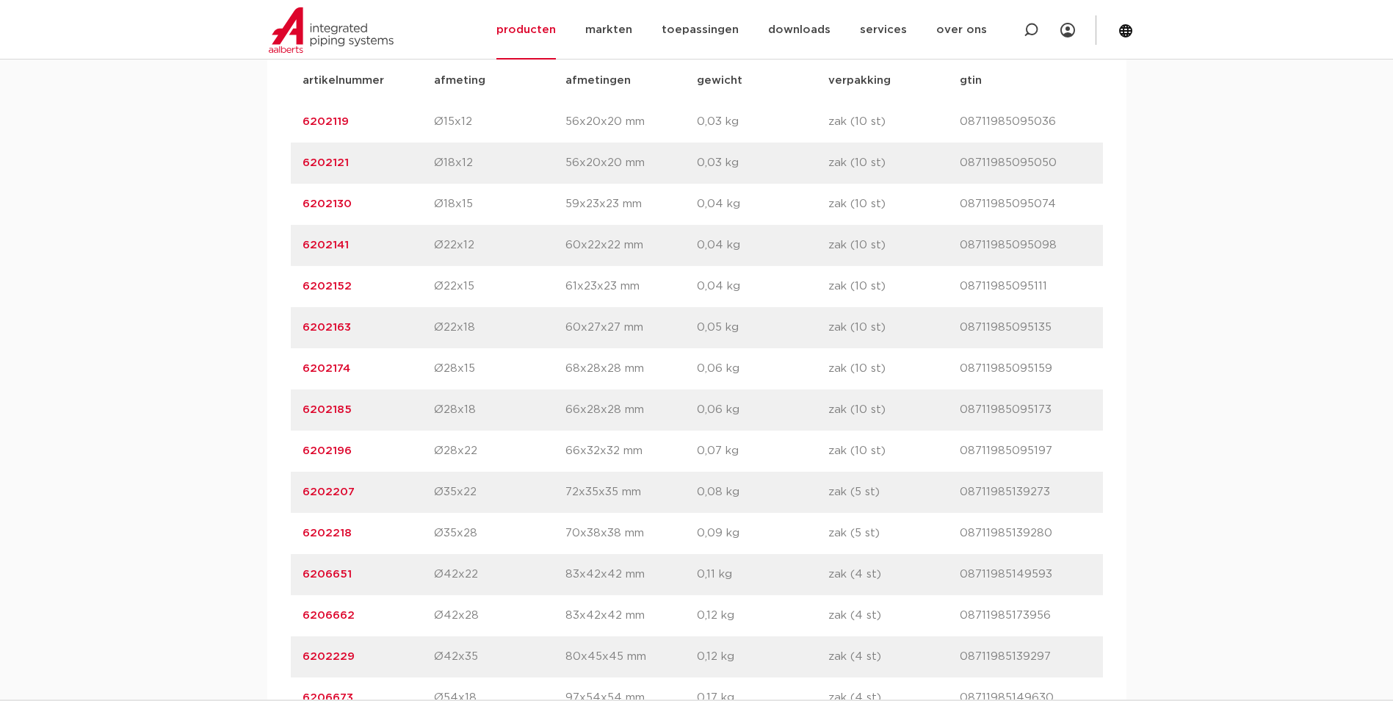
drag, startPoint x: 360, startPoint y: 445, endPoint x: 280, endPoint y: 451, distance: 80.3
copy link "6202196"
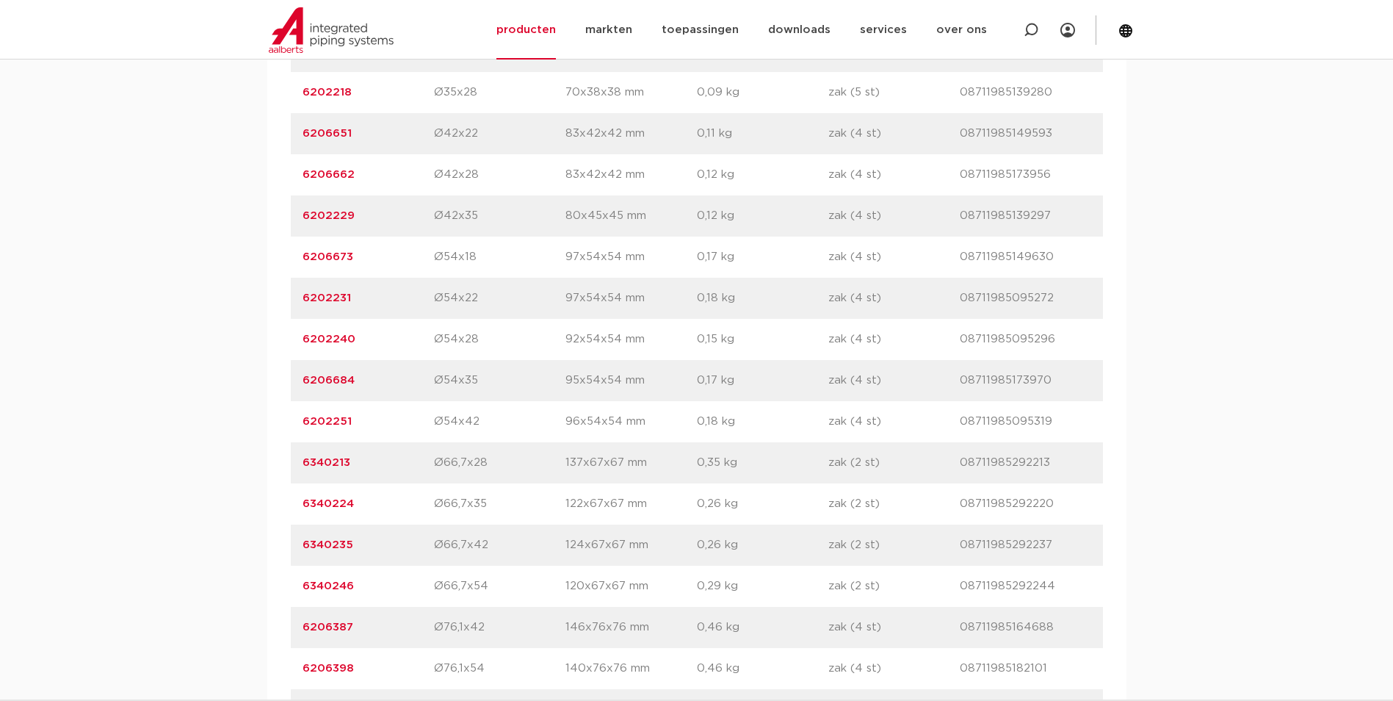
click at [194, 460] on div "assortiment [GEOGRAPHIC_DATA] specificaties downloads ETIM sustainability verwa…" at bounding box center [696, 242] width 1393 height 1494
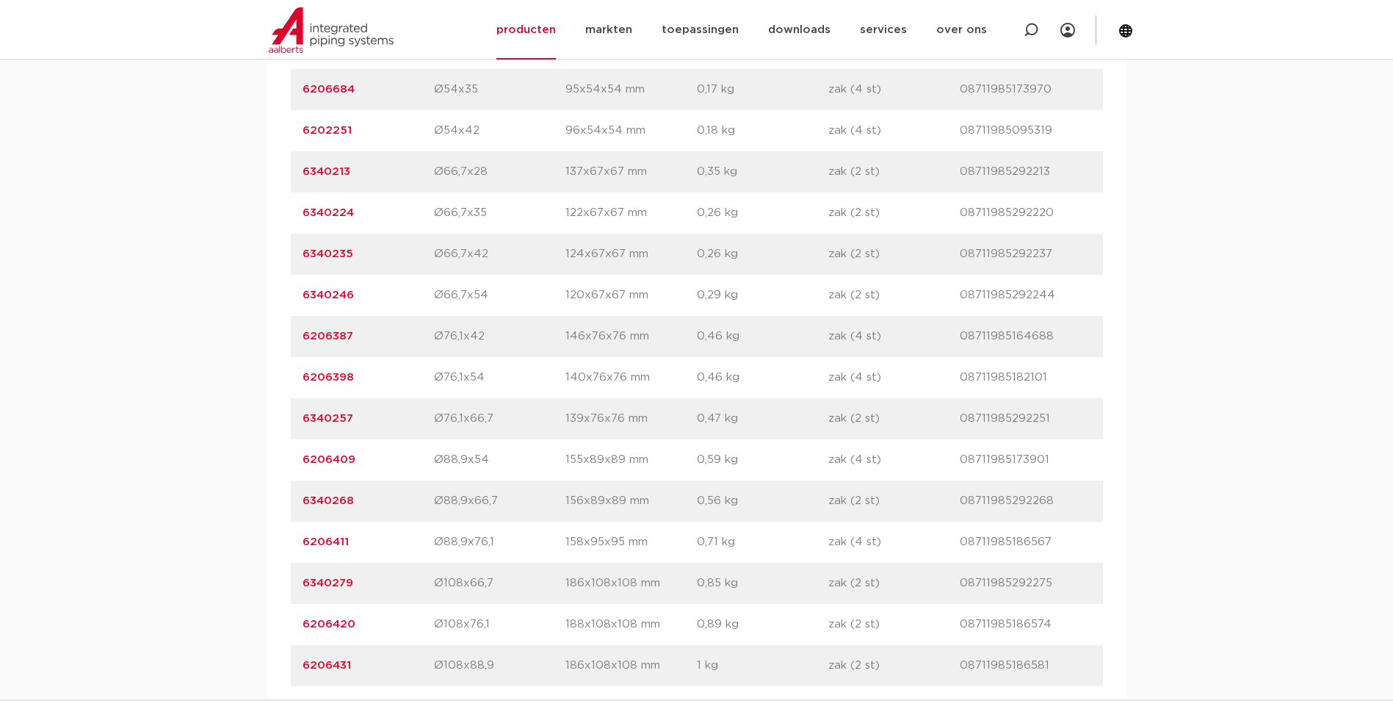
scroll to position [1763, 0]
drag, startPoint x: 359, startPoint y: 532, endPoint x: 77, endPoint y: 501, distance: 283.8
drag, startPoint x: 77, startPoint y: 501, endPoint x: 126, endPoint y: 525, distance: 54.2
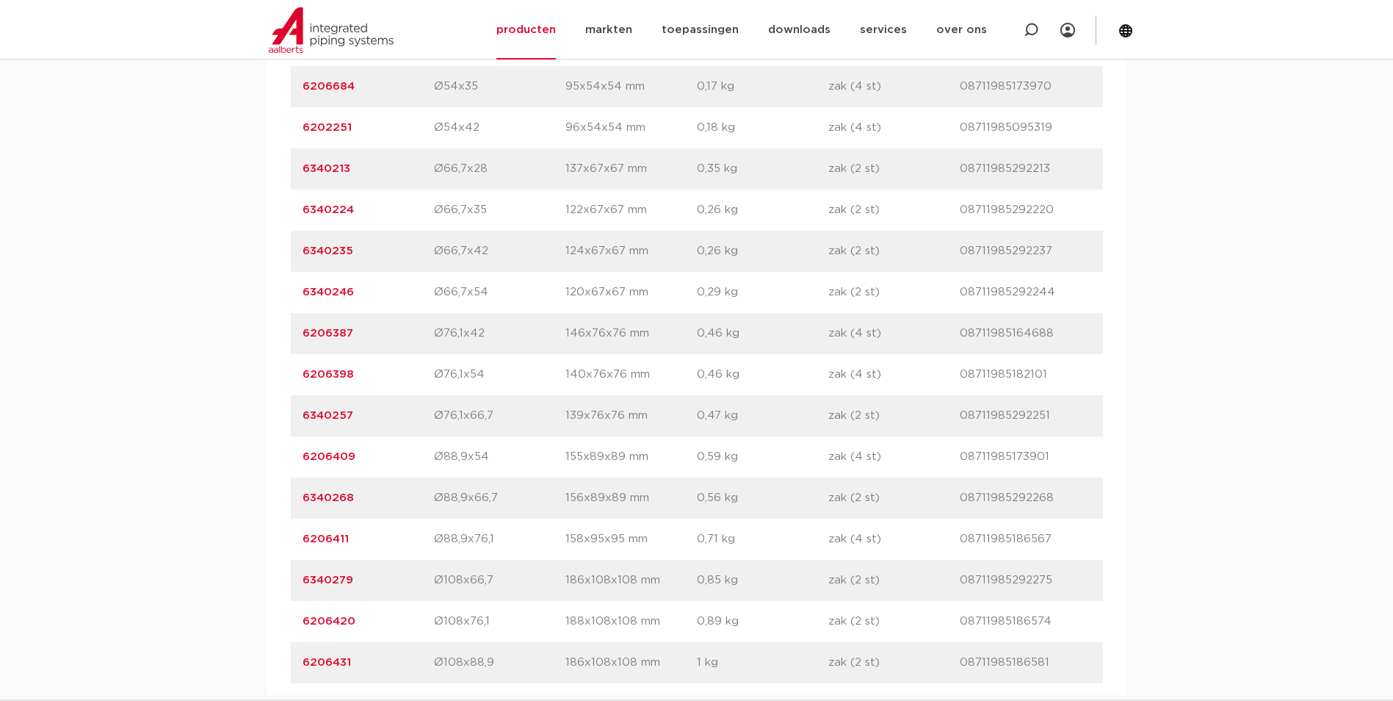
drag, startPoint x: 358, startPoint y: 541, endPoint x: 293, endPoint y: 542, distance: 64.7
click at [293, 542] on div "artikelnummer 6206411 afmeting Ø88,9x76,1 [GEOGRAPHIC_DATA] 158x95x95 mm gewich…" at bounding box center [697, 539] width 812 height 41
copy link "6206411"
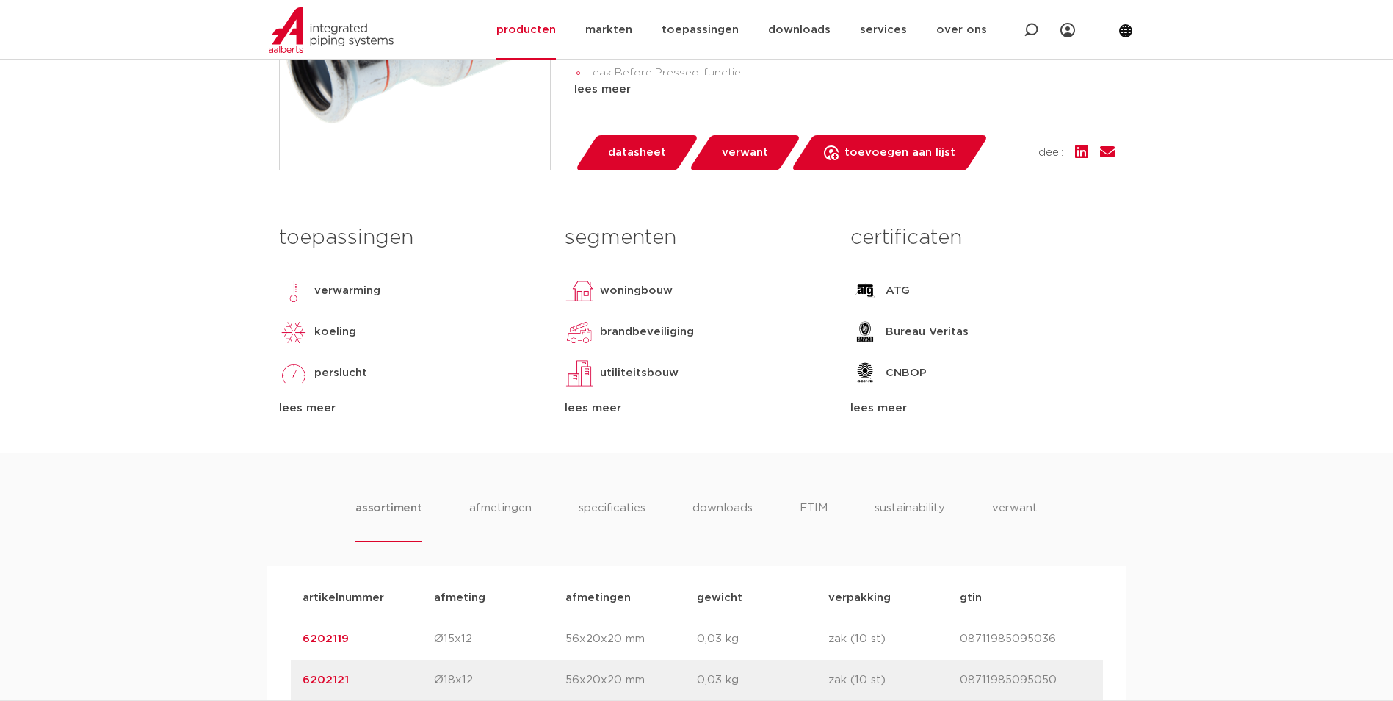
scroll to position [294, 0]
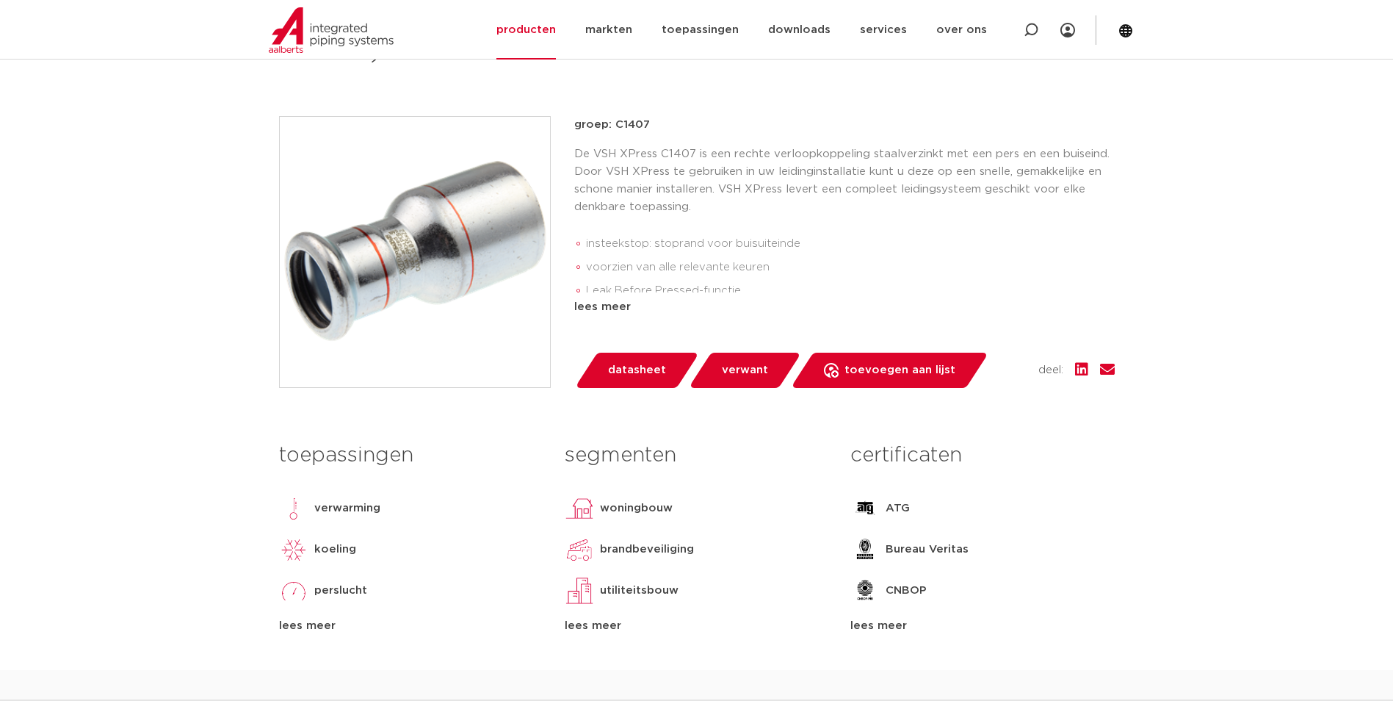
drag, startPoint x: 646, startPoint y: 121, endPoint x: 612, endPoint y: 123, distance: 33.9
click at [612, 123] on p "groep: C1407" at bounding box center [844, 125] width 541 height 18
copy p "C1407"
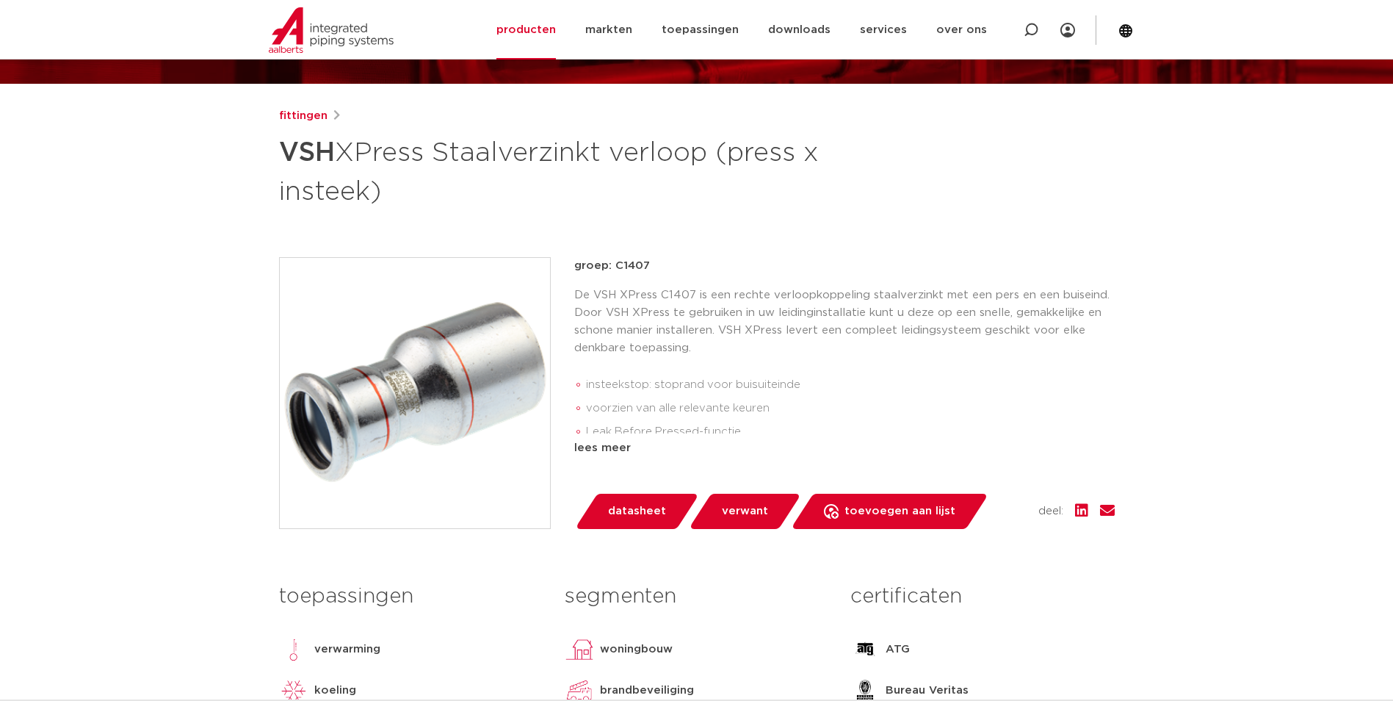
scroll to position [147, 0]
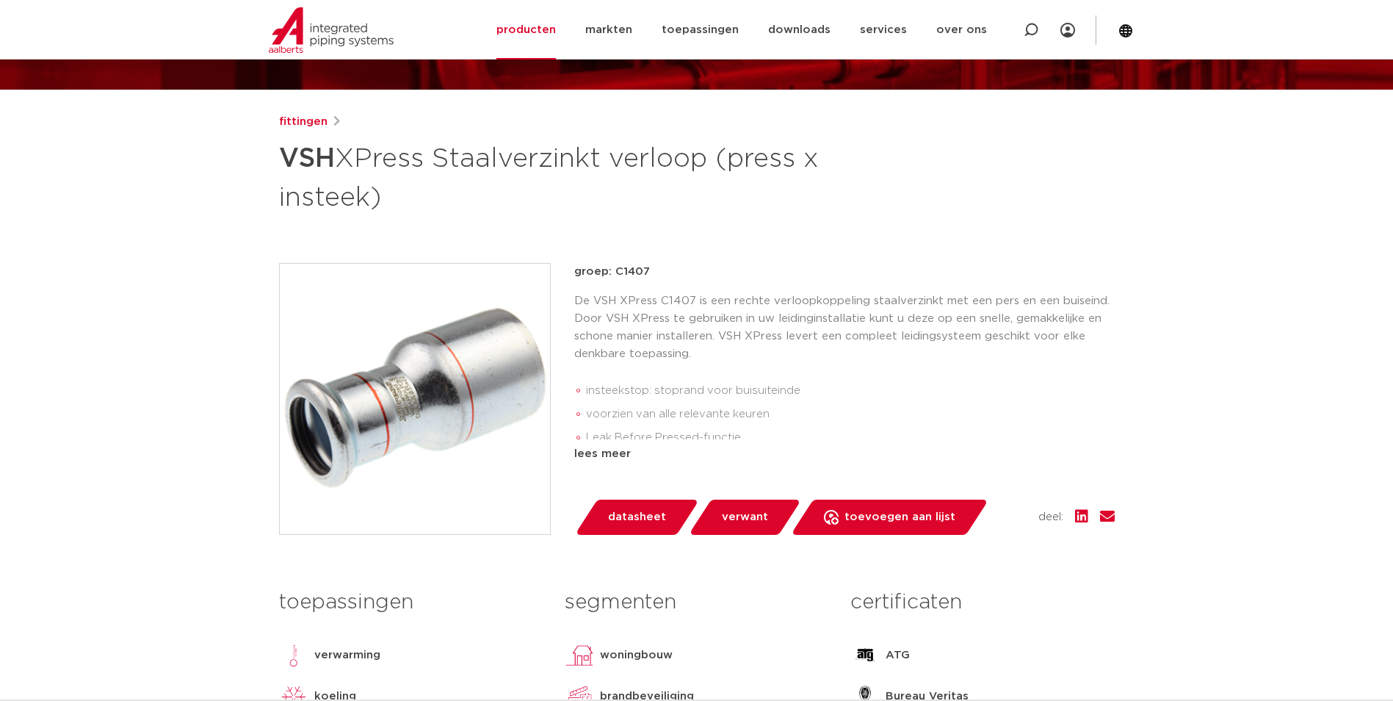
click at [617, 228] on div "fittingen VSH XPress Staalverzinkt verloop (press x insteek) groep: C1407 inste…" at bounding box center [696, 465] width 859 height 704
drag, startPoint x: 392, startPoint y: 195, endPoint x: 194, endPoint y: 154, distance: 202.7
copy h1 "VSH XPress Staalverzinkt verloop (press x insteek)"
click at [401, 391] on img at bounding box center [415, 399] width 270 height 270
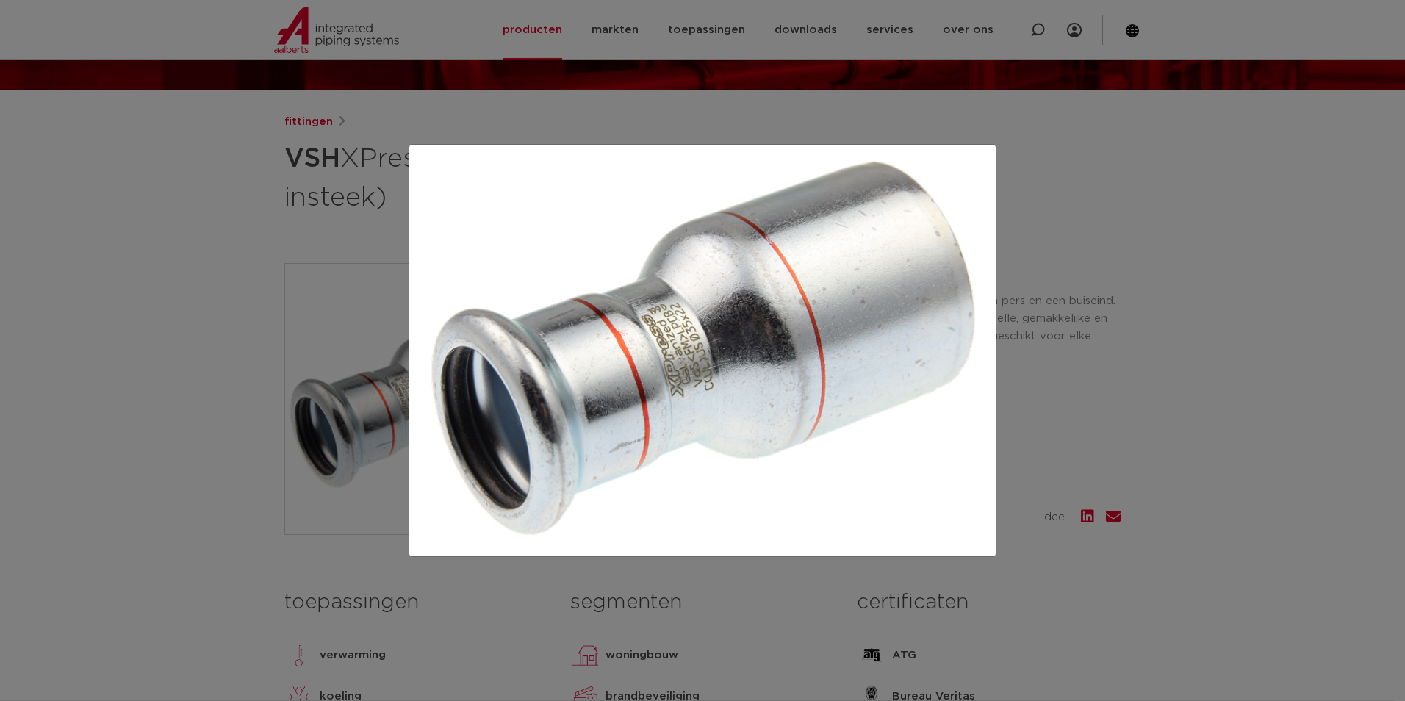
click at [856, 199] on div at bounding box center [702, 350] width 1405 height 701
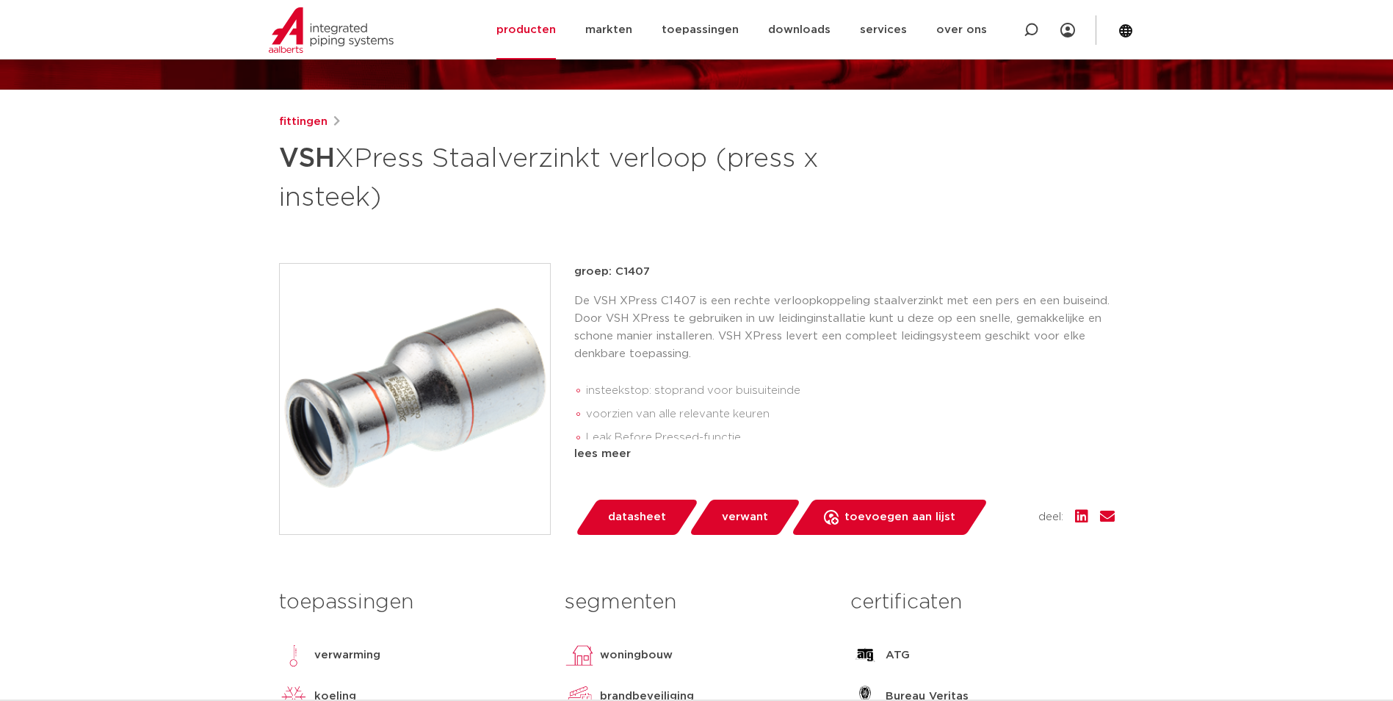
click at [367, 399] on img at bounding box center [415, 399] width 270 height 270
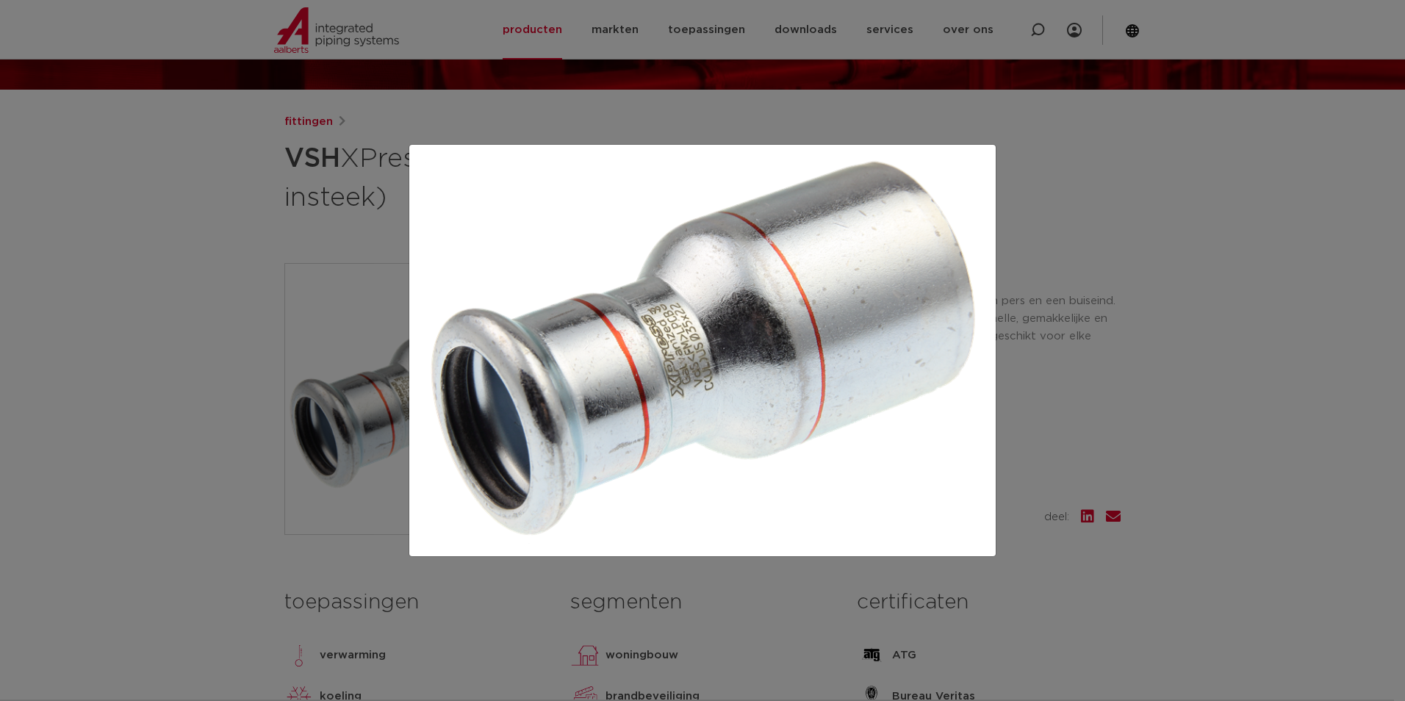
drag, startPoint x: 1253, startPoint y: 558, endPoint x: 1169, endPoint y: 634, distance: 113.9
click at [1253, 558] on div at bounding box center [702, 350] width 1405 height 701
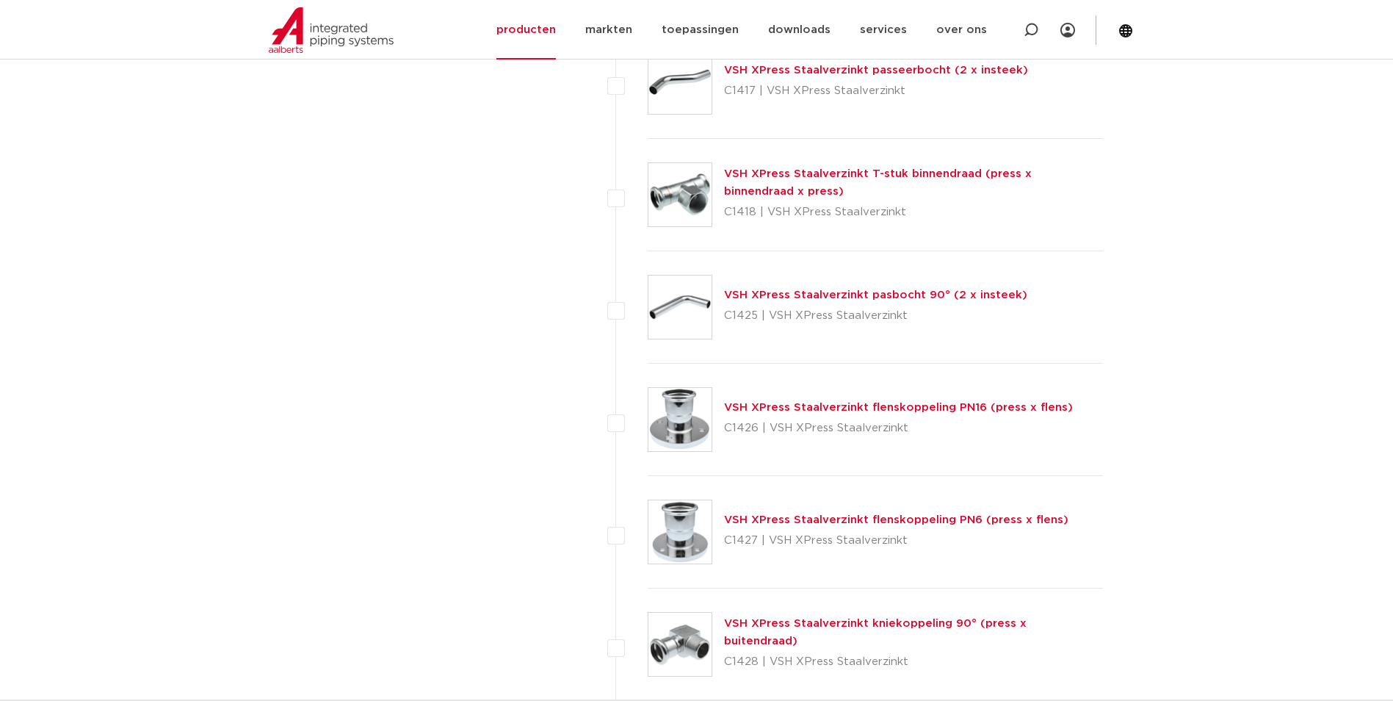
scroll to position [1910, 0]
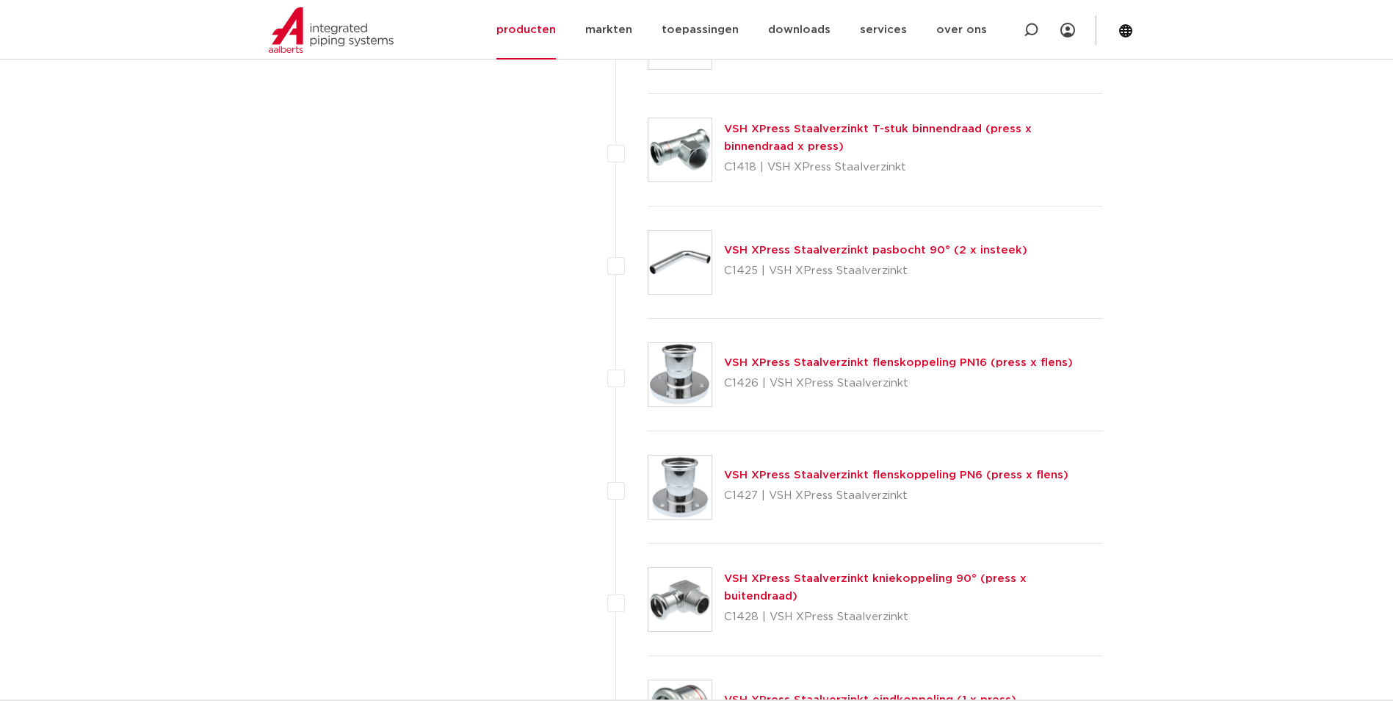
click at [691, 178] on img at bounding box center [680, 149] width 63 height 63
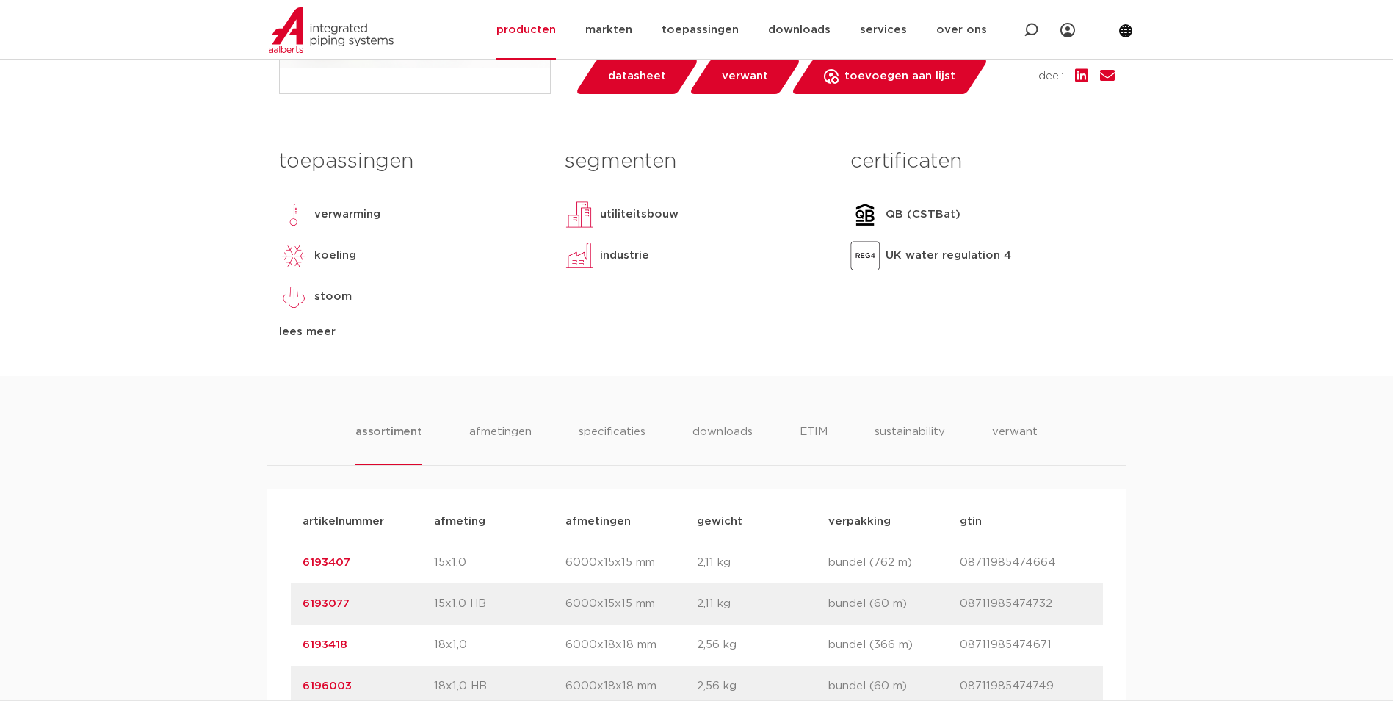
scroll to position [955, 0]
